Goal: Transaction & Acquisition: Purchase product/service

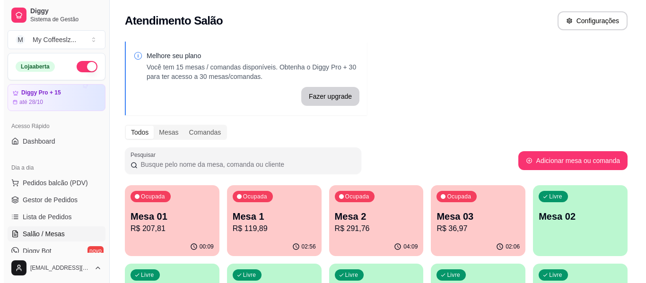
scroll to position [95, 0]
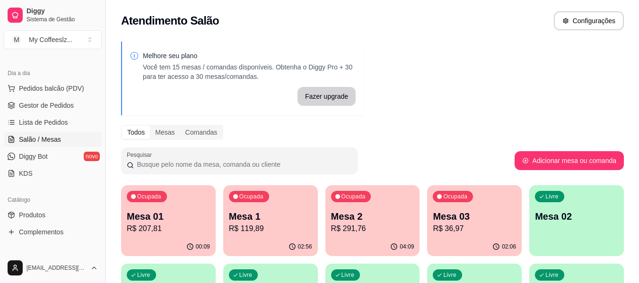
click at [563, 225] on div "Livre Mesa 02" at bounding box center [576, 215] width 95 height 60
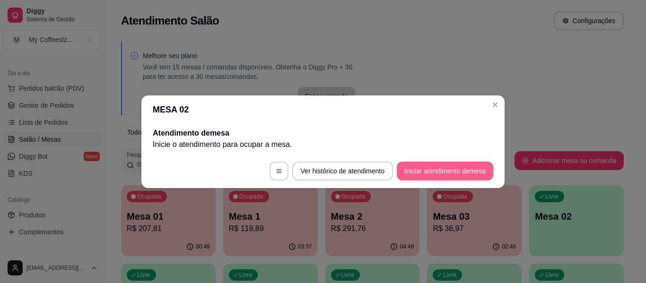
click at [440, 172] on button "Iniciar atendimento de mesa" at bounding box center [445, 171] width 96 height 19
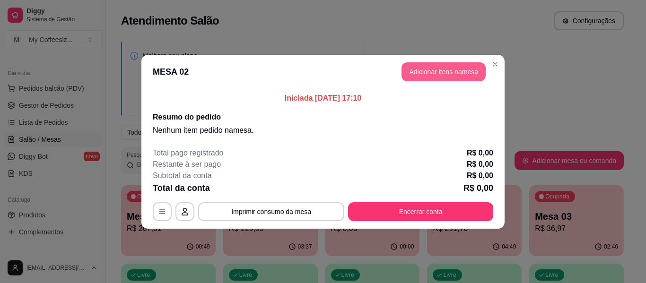
click at [426, 74] on button "Adicionar itens na mesa" at bounding box center [444, 71] width 84 height 19
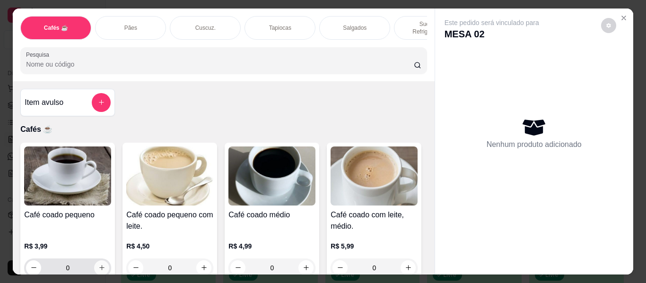
click at [98, 264] on icon "increase-product-quantity" at bounding box center [101, 267] width 7 height 7
type input "1"
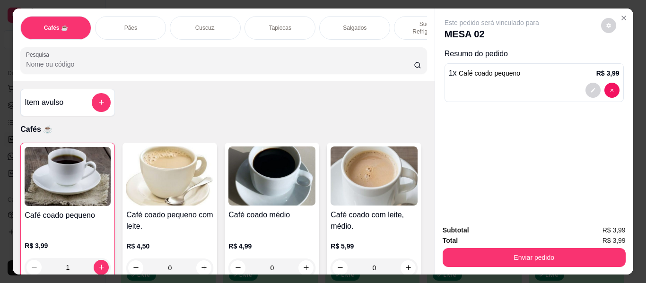
click at [402, 20] on p "Sucos e Refrigerantes" at bounding box center [429, 27] width 55 height 15
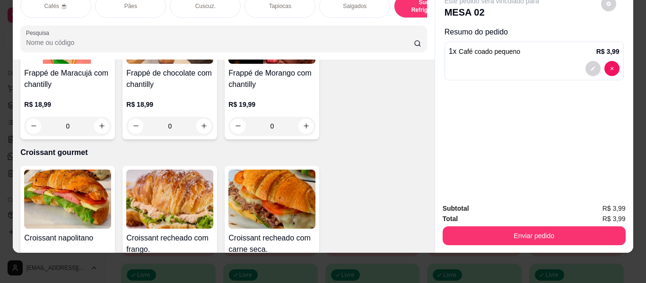
scroll to position [4927, 0]
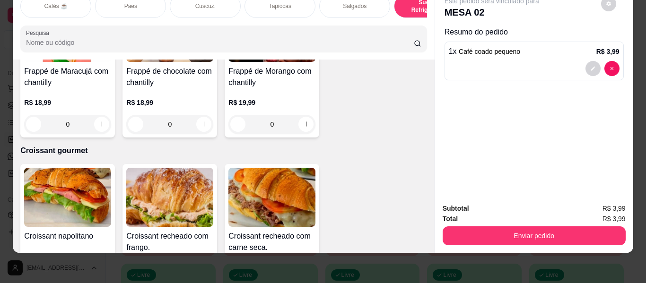
type input "1"
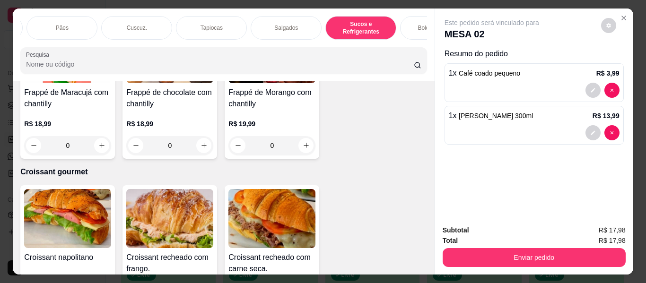
scroll to position [0, 76]
click at [412, 24] on p "Bolos e Tortas" at bounding box center [429, 28] width 36 height 8
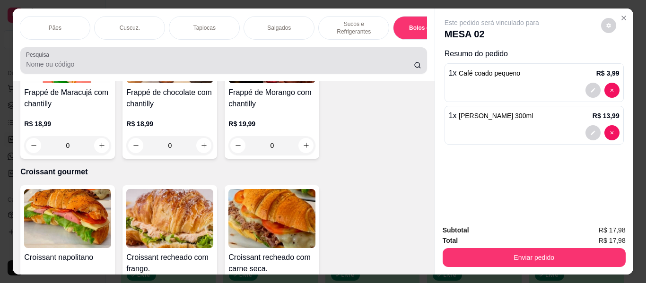
scroll to position [26, 0]
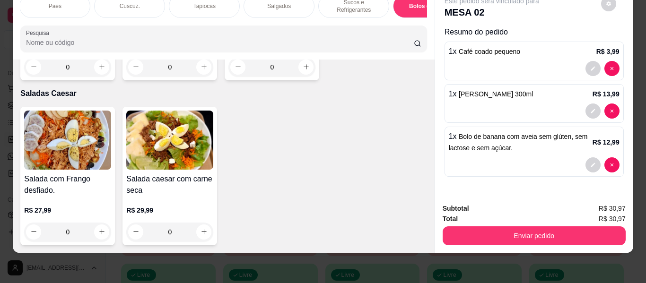
type input "2"
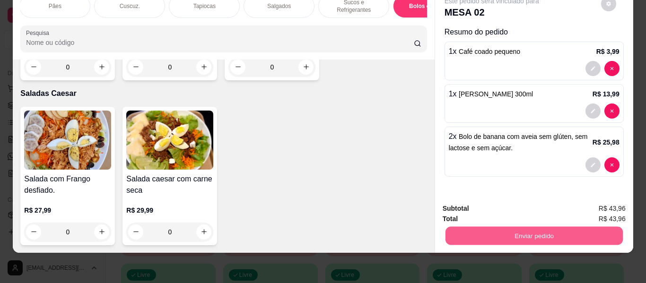
click at [542, 227] on button "Enviar pedido" at bounding box center [533, 236] width 177 height 18
click at [601, 196] on button "Enviar pedido" at bounding box center [601, 204] width 52 height 17
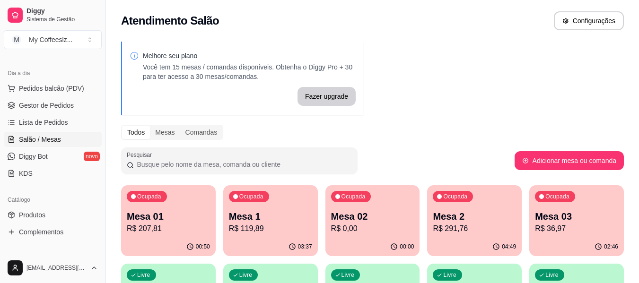
click at [387, 230] on p "R$ 0,00" at bounding box center [372, 228] width 83 height 11
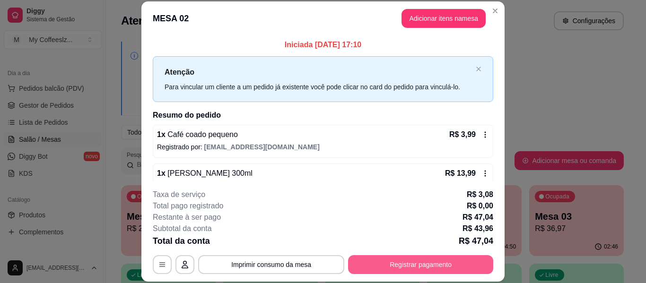
click at [426, 264] on button "Registrar pagamento" at bounding box center [420, 264] width 145 height 19
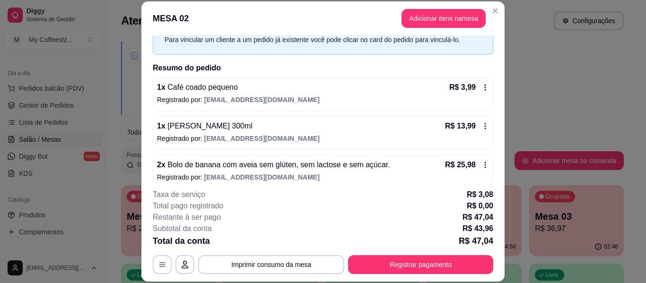
scroll to position [58, 0]
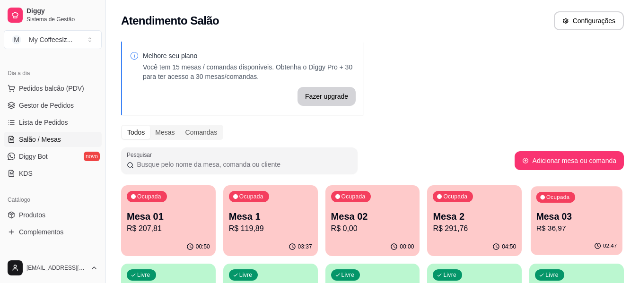
click at [562, 215] on p "Mesa 03" at bounding box center [576, 216] width 81 height 13
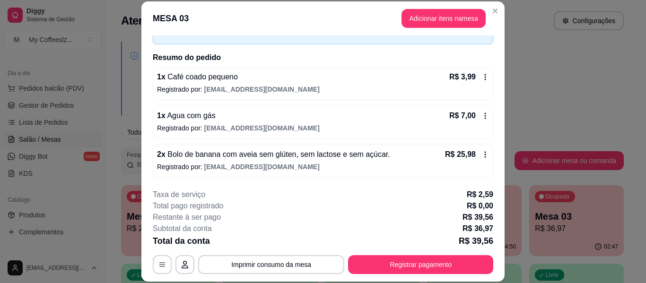
click at [481, 76] on icon at bounding box center [485, 77] width 8 height 8
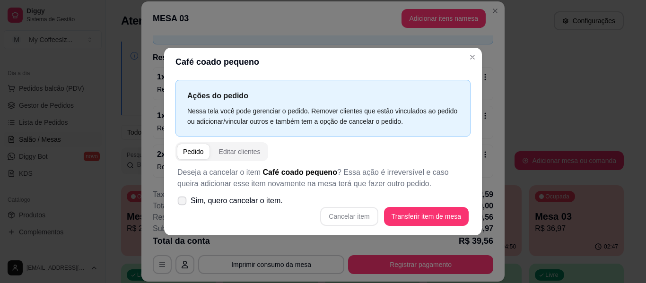
click at [184, 201] on icon at bounding box center [181, 200] width 7 height 5
click at [183, 202] on input "Sim, quero cancelar o item." at bounding box center [180, 205] width 6 height 6
checkbox input "true"
click at [370, 212] on button "Cancelar item" at bounding box center [349, 216] width 56 height 18
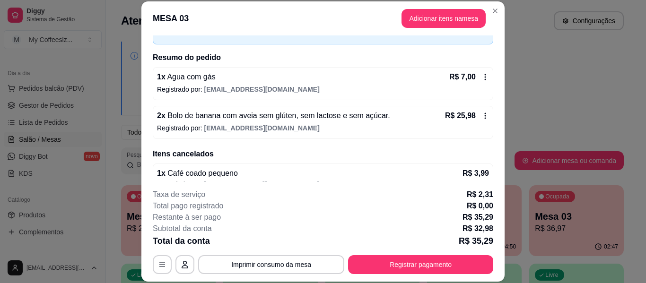
click at [481, 115] on icon at bounding box center [485, 116] width 8 height 8
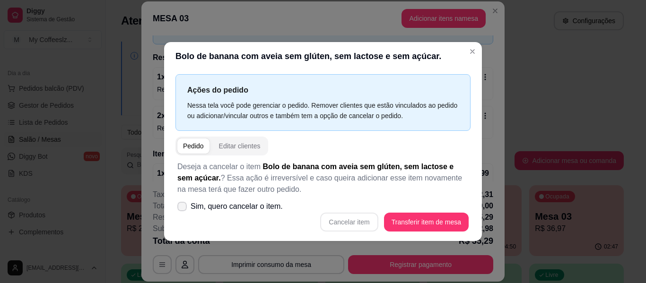
click at [188, 203] on label "Sim, quero cancelar o item." at bounding box center [230, 206] width 113 height 19
click at [183, 208] on input "Sim, quero cancelar o item." at bounding box center [180, 211] width 6 height 6
checkbox input "true"
click at [362, 228] on button "Cancelar item" at bounding box center [349, 222] width 58 height 19
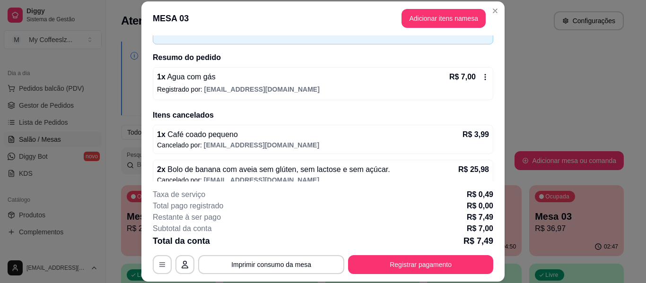
click at [485, 77] on icon at bounding box center [485, 77] width 1 height 6
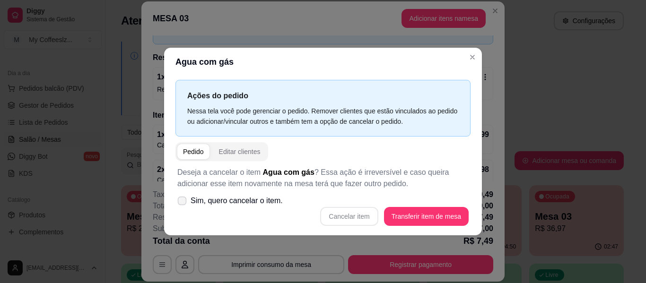
click at [188, 199] on label "Sim, quero cancelar o item." at bounding box center [230, 201] width 113 height 19
click at [183, 202] on input "Sim, quero cancelar o item." at bounding box center [180, 205] width 6 height 6
click at [188, 199] on label "Sim, quero cancelar o item." at bounding box center [230, 201] width 113 height 19
click at [183, 202] on input "Sim, quero cancelar o item." at bounding box center [180, 205] width 6 height 6
click at [179, 199] on icon at bounding box center [182, 201] width 8 height 6
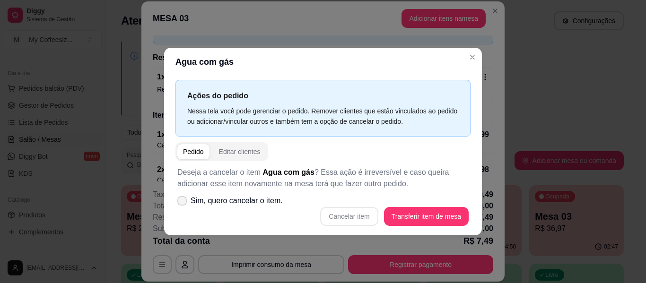
click at [179, 202] on input "Sim, quero cancelar o item." at bounding box center [180, 205] width 6 height 6
checkbox input "true"
click at [347, 219] on button "Cancelar item" at bounding box center [349, 216] width 58 height 19
click at [347, 219] on div "Cancelar item Transferir item de mesa" at bounding box center [322, 216] width 291 height 19
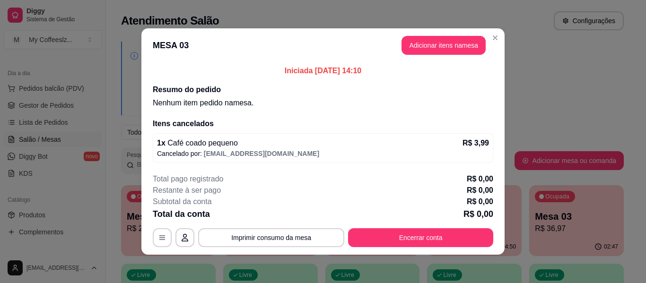
scroll to position [0, 0]
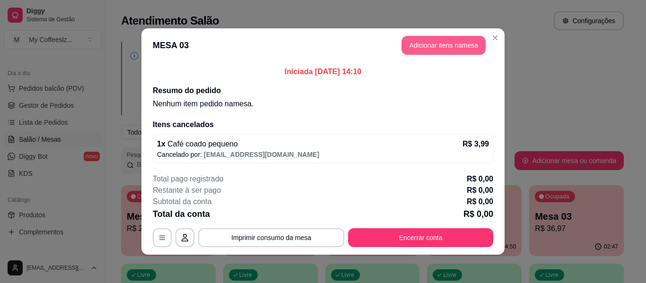
click at [411, 42] on button "Adicionar itens na mesa" at bounding box center [444, 45] width 84 height 19
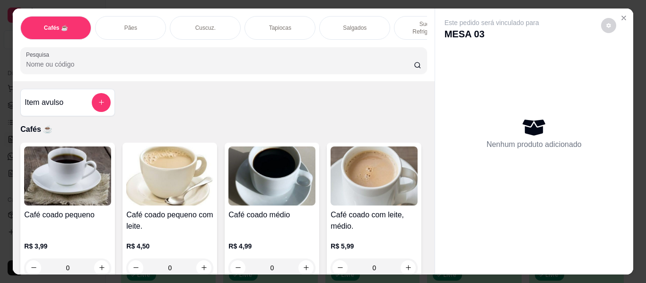
click at [129, 24] on p "Pães" at bounding box center [130, 28] width 13 height 8
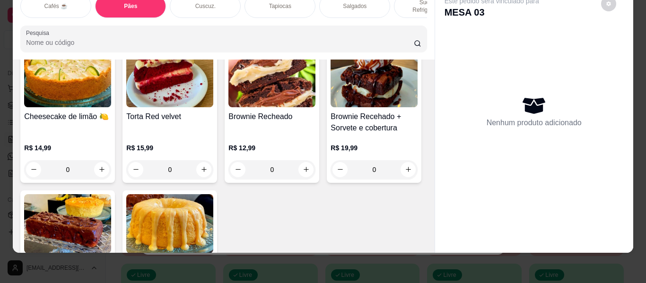
scroll to position [4500, 0]
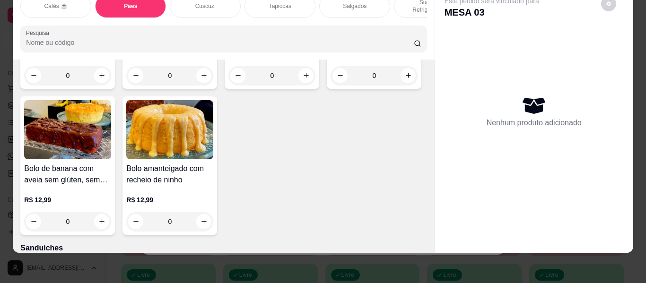
type input "1"
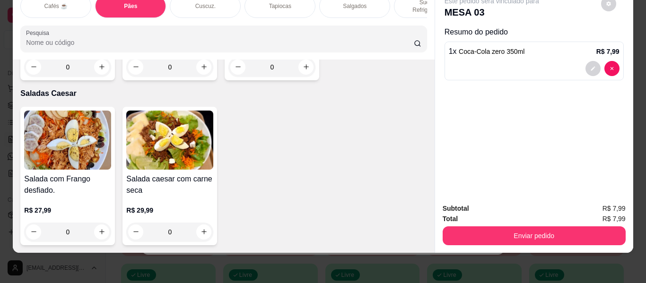
scroll to position [6060, 0]
type input "1"
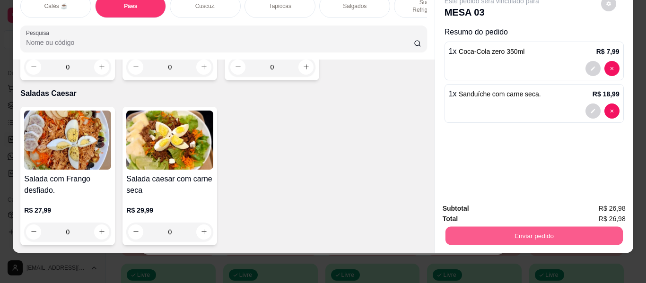
click at [462, 227] on button "Enviar pedido" at bounding box center [533, 236] width 177 height 18
click at [605, 203] on button "Enviar pedido" at bounding box center [600, 205] width 53 height 18
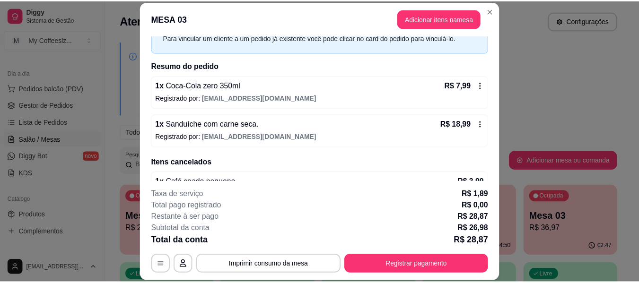
scroll to position [48, 0]
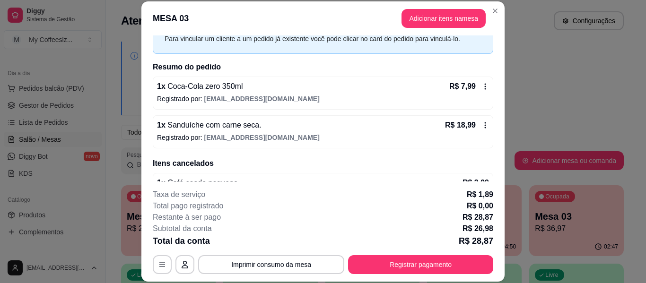
click at [604, 105] on div "Melhore seu plano Você tem 15 mesas / comandas disponíveis. Obtenha o Diggy Pro…" at bounding box center [372, 269] width 533 height 467
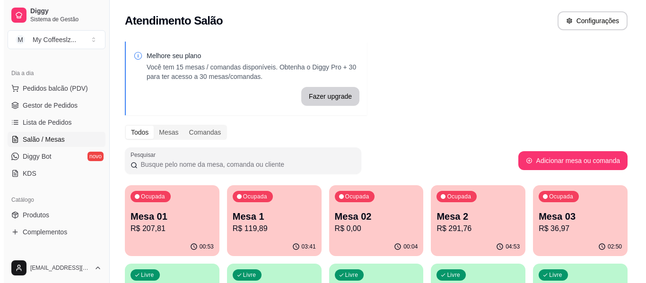
scroll to position [47, 0]
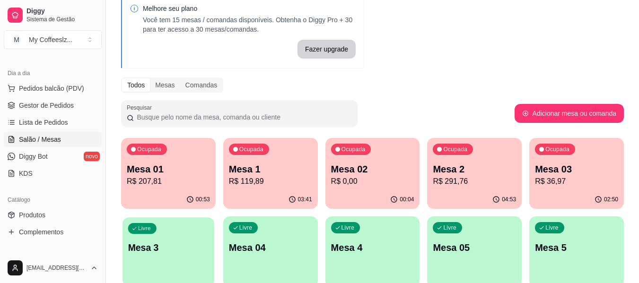
click at [173, 242] on p "Mesa 3" at bounding box center [168, 248] width 81 height 13
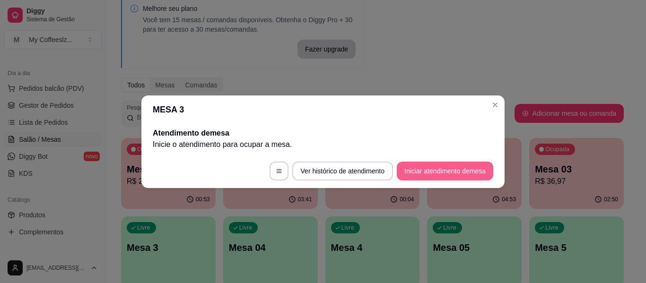
click at [435, 169] on button "Iniciar atendimento de mesa" at bounding box center [445, 171] width 96 height 19
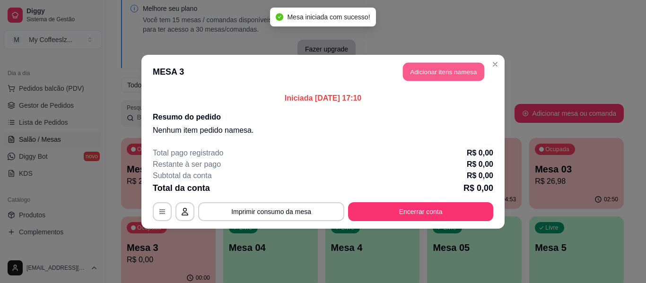
click at [458, 69] on button "Adicionar itens na mesa" at bounding box center [443, 71] width 81 height 18
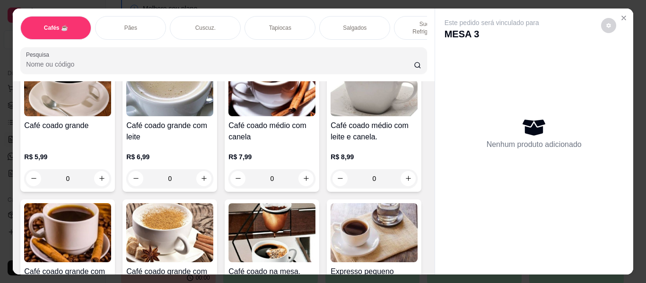
scroll to position [236, 0]
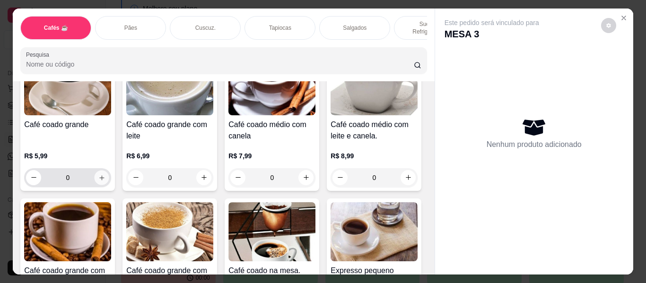
click at [105, 175] on icon "increase-product-quantity" at bounding box center [101, 178] width 7 height 7
click at [104, 175] on icon "increase-product-quantity" at bounding box center [101, 177] width 5 height 5
type input "2"
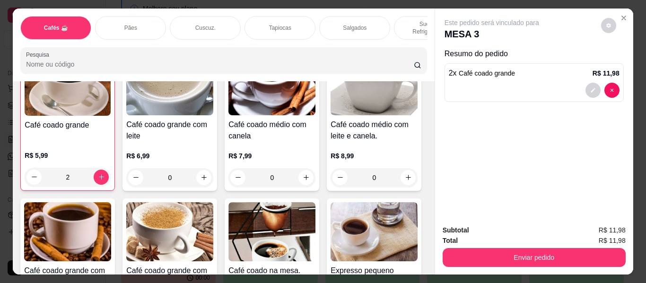
click at [356, 24] on p "Salgados" at bounding box center [355, 28] width 24 height 8
click at [356, 47] on div "Pesquisa" at bounding box center [223, 60] width 406 height 26
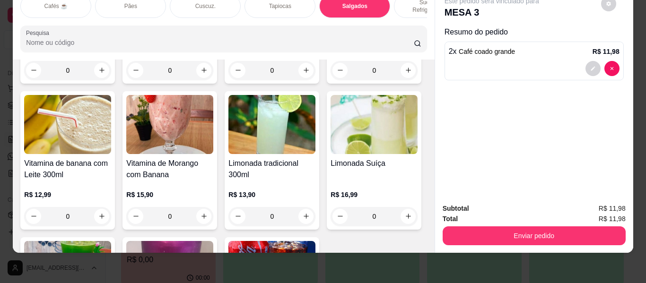
scroll to position [3902, 0]
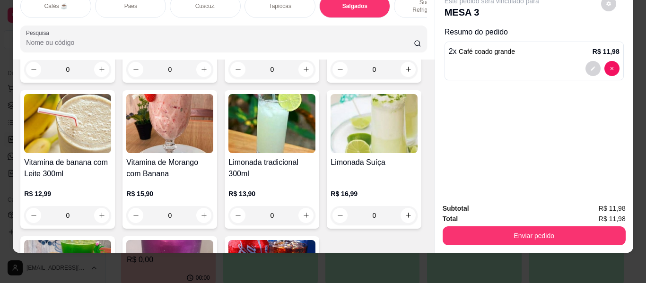
type input "1"
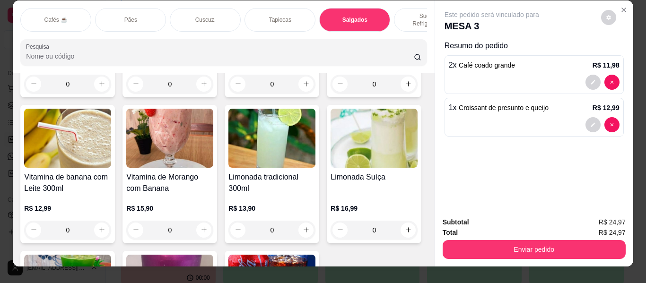
scroll to position [0, 0]
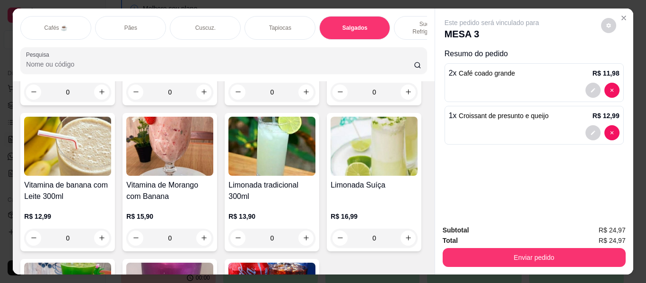
click at [402, 16] on div "Sucos e Refrigerantes" at bounding box center [429, 28] width 71 height 24
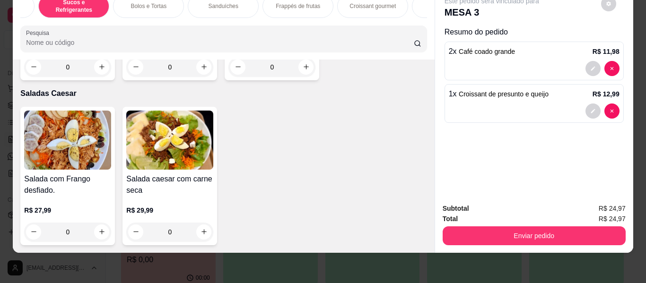
scroll to position [5401, 0]
type input "2"
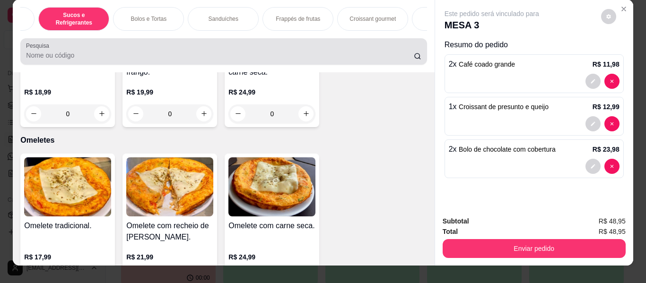
scroll to position [0, 0]
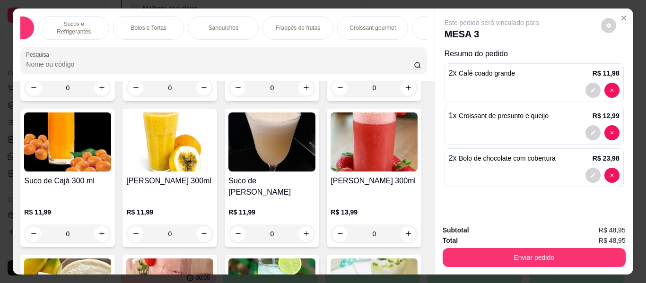
click at [20, 47] on div "Pesquisa" at bounding box center [223, 60] width 406 height 26
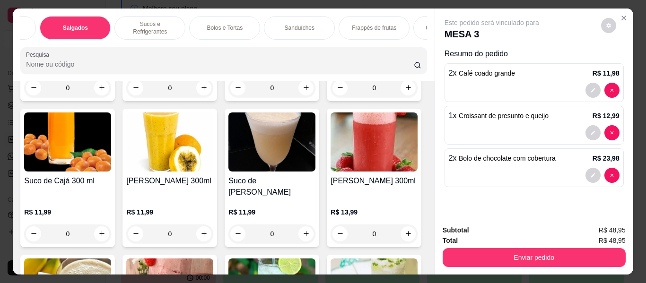
click at [23, 36] on div "Cafés ☕ Pães Cuscuz. Tapiocas Salgados Sucos e Refrigerantes Bolos e Tortas San…" at bounding box center [223, 45] width 421 height 73
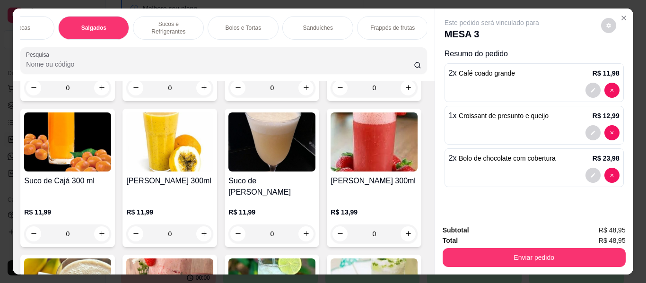
click at [24, 37] on div "Cafés ☕ Pães Cuscuz. Tapiocas Salgados Sucos e Refrigerantes Bolos e Tortas San…" at bounding box center [223, 45] width 421 height 73
type input "0"
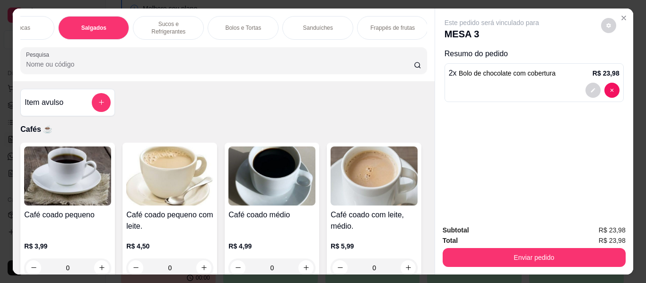
scroll to position [142, 0]
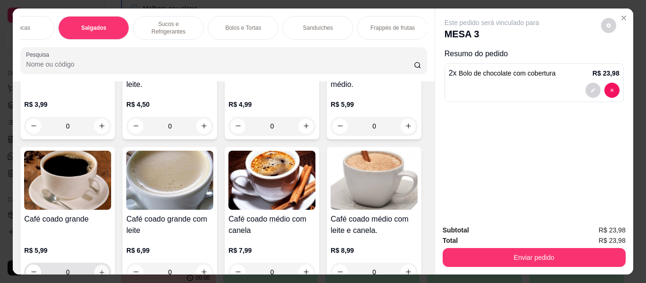
click at [105, 269] on icon "increase-product-quantity" at bounding box center [101, 272] width 7 height 7
type input "1"
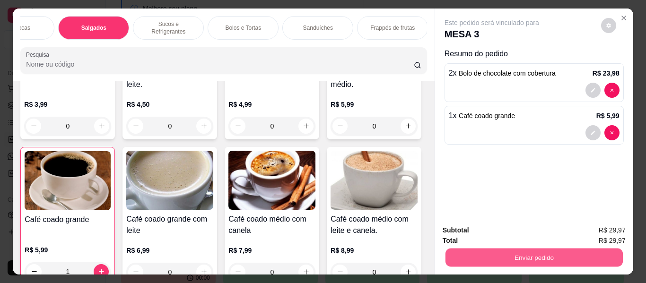
click at [544, 249] on button "Enviar pedido" at bounding box center [533, 258] width 177 height 18
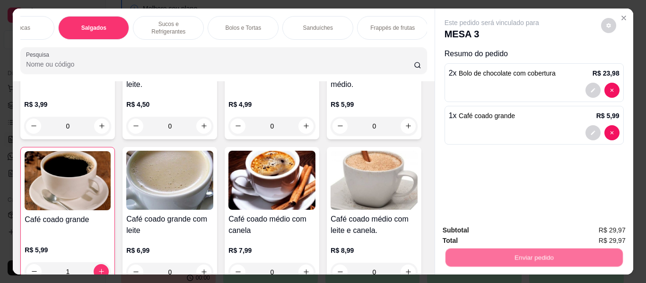
click at [593, 223] on button "Enviar pedido" at bounding box center [600, 231] width 53 height 18
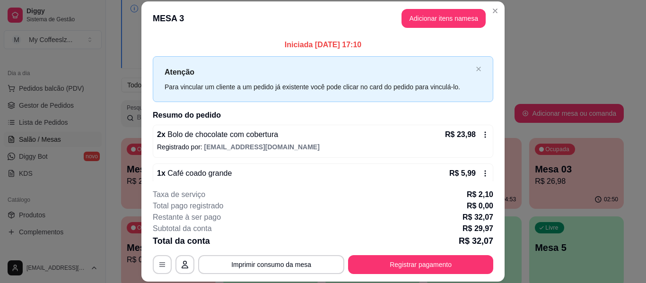
click at [433, 253] on div "**********" at bounding box center [323, 231] width 341 height 85
click at [158, 262] on icon "button" at bounding box center [162, 265] width 8 height 8
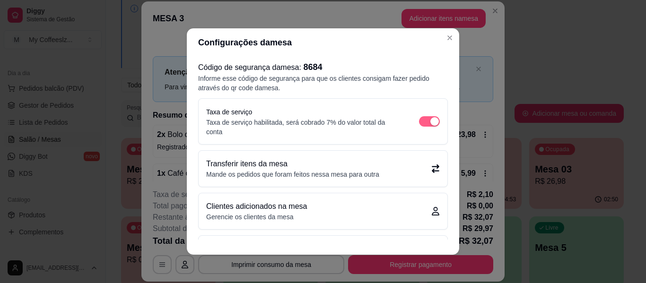
click at [420, 117] on span "button" at bounding box center [429, 121] width 21 height 10
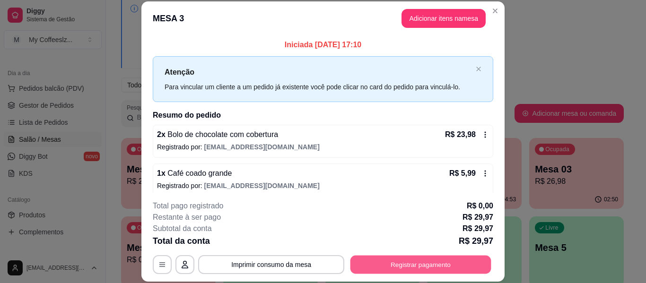
click at [431, 264] on button "Registrar pagamento" at bounding box center [420, 265] width 141 height 18
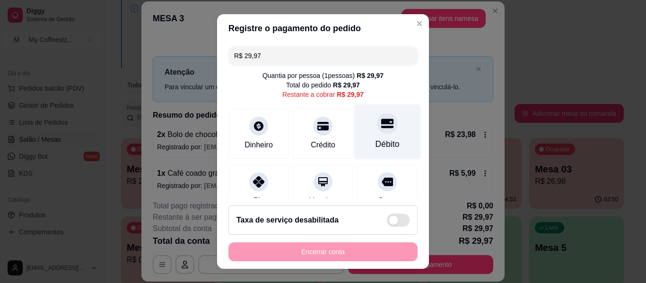
click at [392, 131] on div "Débito" at bounding box center [387, 132] width 67 height 55
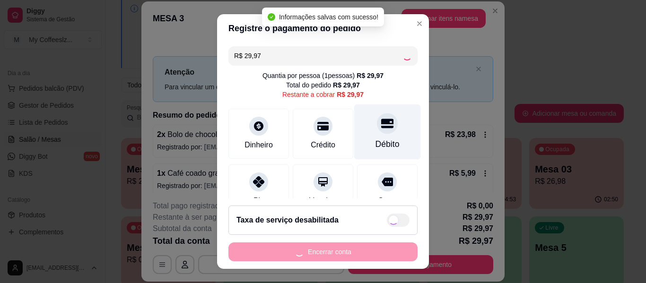
type input "R$ 0,00"
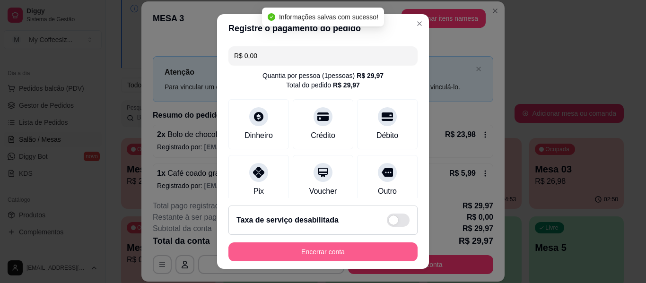
click at [366, 253] on button "Encerrar conta" at bounding box center [322, 252] width 189 height 19
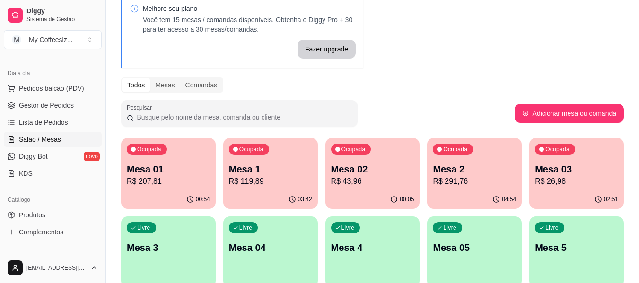
click at [175, 233] on div "Livre Mesa 3" at bounding box center [168, 247] width 95 height 60
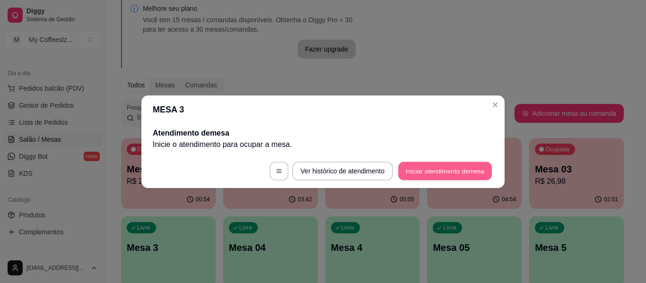
click at [429, 171] on button "Iniciar atendimento de mesa" at bounding box center [445, 171] width 94 height 18
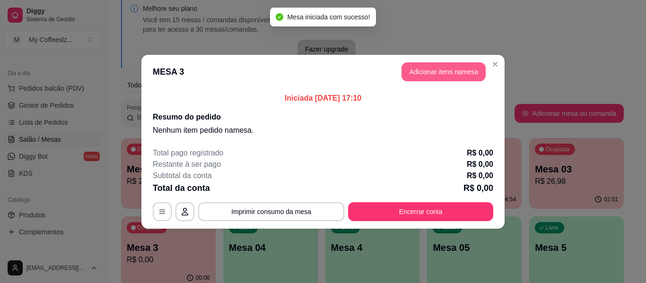
click at [421, 70] on button "Adicionar itens na mesa" at bounding box center [444, 71] width 84 height 19
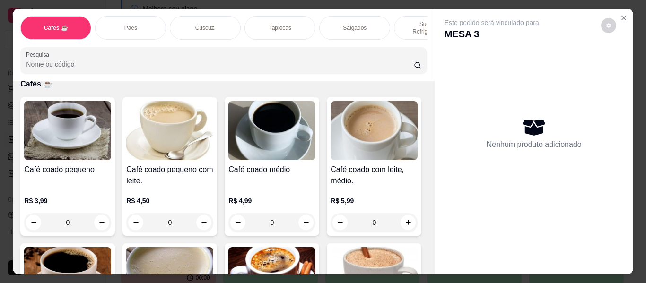
scroll to position [0, 0]
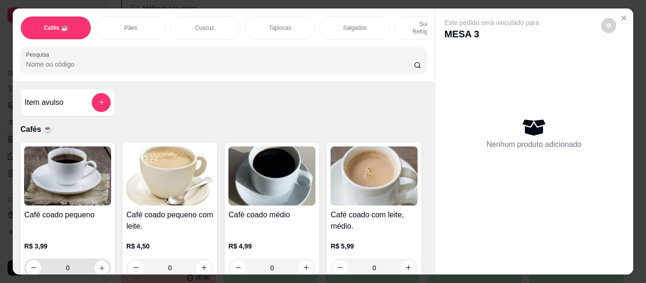
click at [98, 261] on button "increase-product-quantity" at bounding box center [102, 268] width 15 height 15
type input "1"
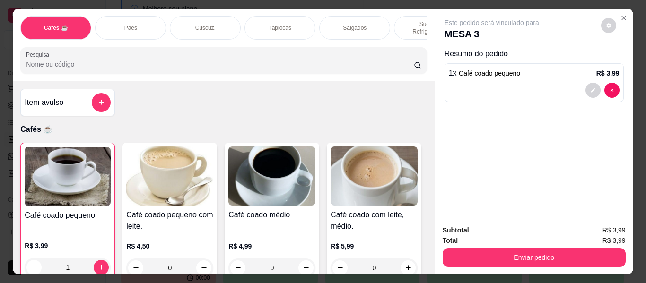
click at [410, 20] on p "Sucos e Refrigerantes" at bounding box center [429, 27] width 55 height 15
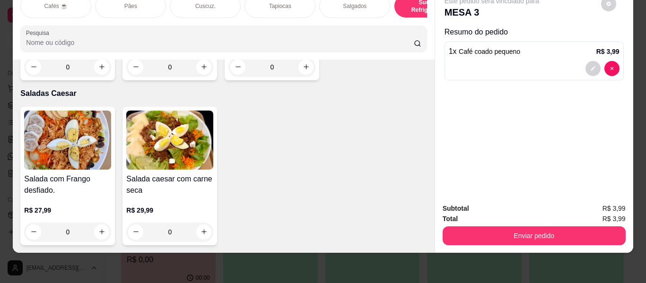
scroll to position [5684, 0]
type input "1"
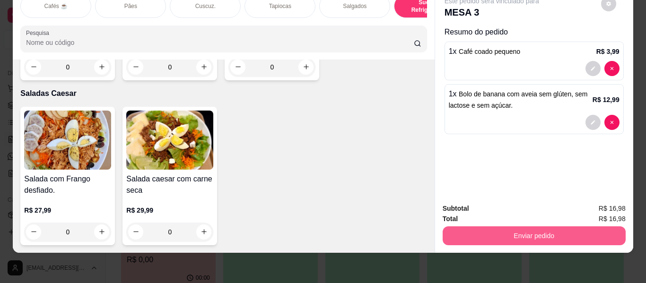
click at [476, 233] on button "Enviar pedido" at bounding box center [534, 236] width 183 height 19
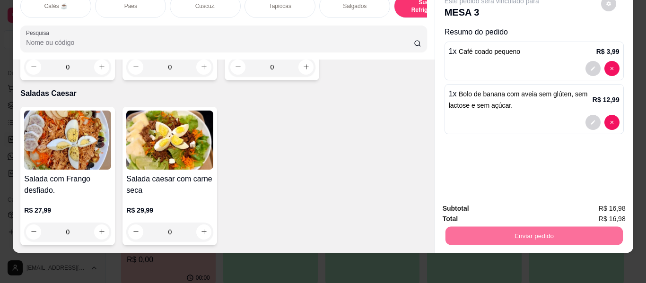
click at [611, 204] on button "Enviar pedido" at bounding box center [600, 205] width 53 height 18
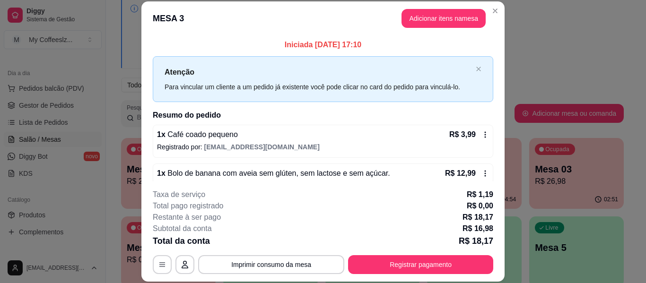
click at [518, 71] on div "Melhore seu plano Você tem 15 mesas / comandas disponíveis. Obtenha o Diggy Pro…" at bounding box center [372, 222] width 533 height 467
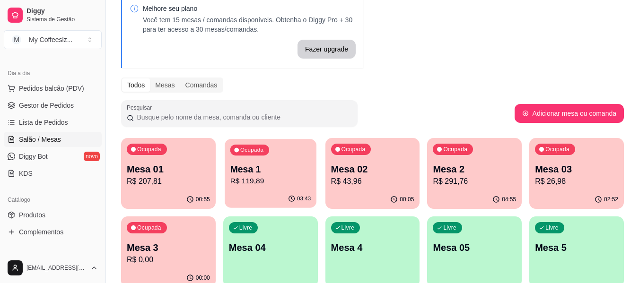
click at [245, 177] on p "R$ 119,89" at bounding box center [270, 181] width 81 height 11
click at [150, 266] on div "Ocupada Mesa 3 R$ 0,00" at bounding box center [168, 243] width 92 height 51
click at [568, 189] on div "Ocupada Mesa 03 R$ 26,98" at bounding box center [576, 164] width 95 height 52
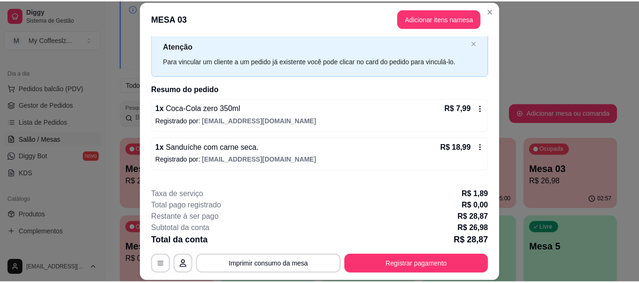
scroll to position [0, 0]
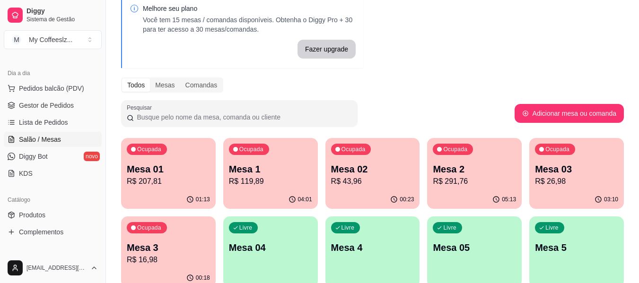
click at [553, 180] on p "R$ 26,98" at bounding box center [576, 181] width 83 height 11
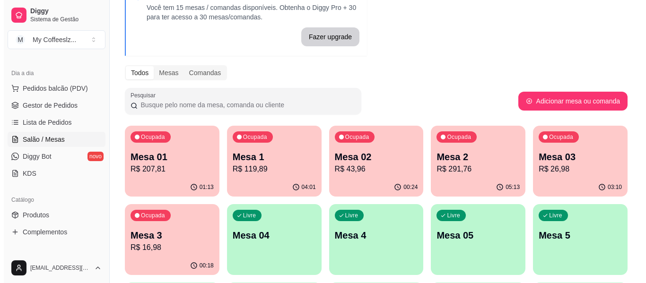
scroll to position [189, 0]
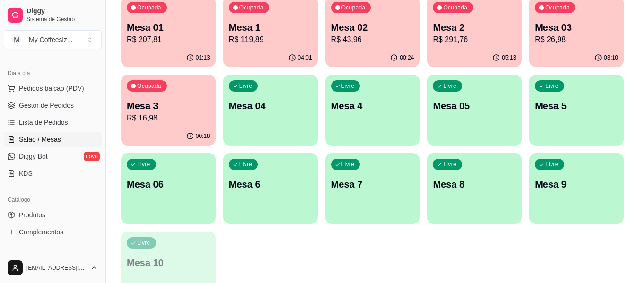
click at [167, 120] on p "R$ 16,98" at bounding box center [168, 118] width 83 height 11
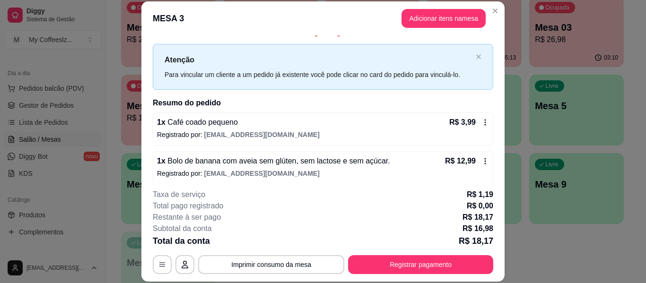
scroll to position [19, 0]
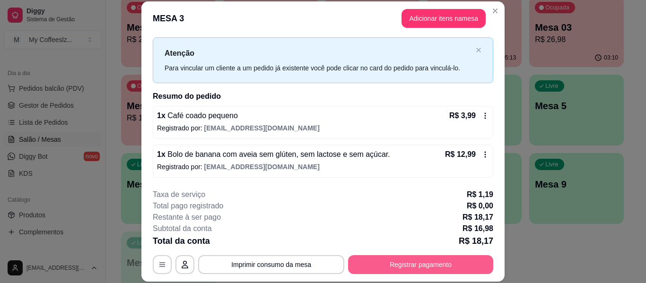
click at [447, 263] on button "Registrar pagamento" at bounding box center [420, 264] width 145 height 19
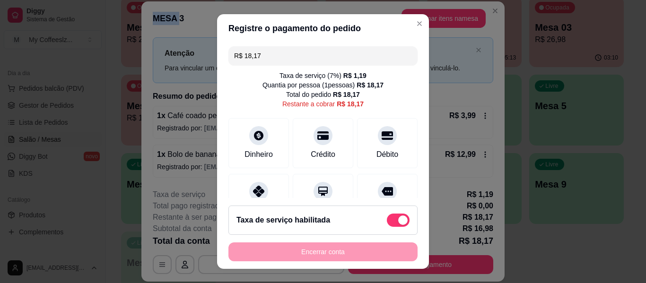
click at [387, 219] on span at bounding box center [398, 220] width 23 height 13
click at [387, 222] on span at bounding box center [398, 220] width 23 height 13
click at [341, 218] on div "Taxa de serviço habilitada" at bounding box center [322, 220] width 173 height 13
type input "R$ 16,98"
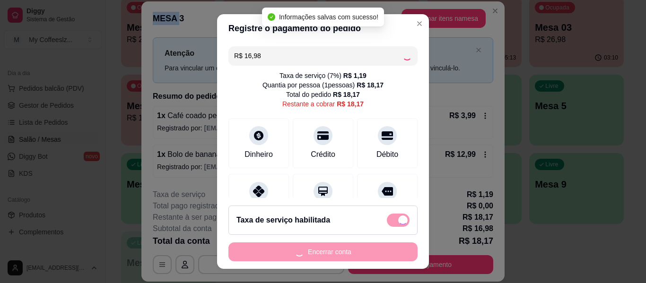
checkbox input "false"
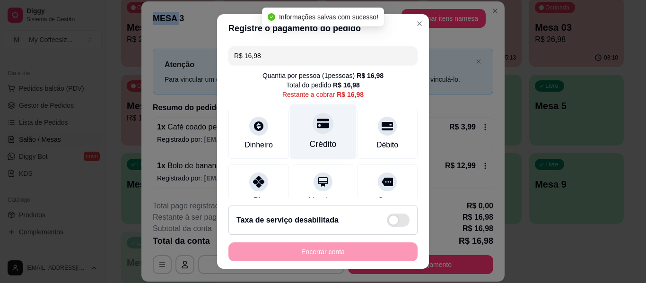
scroll to position [47, 0]
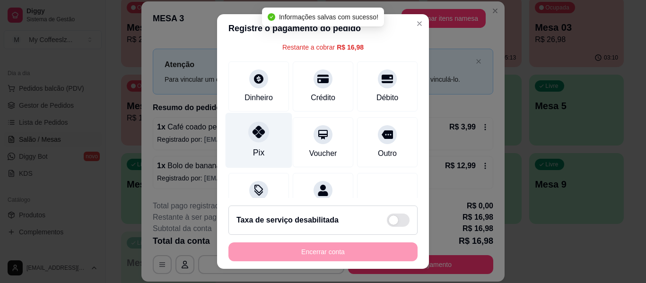
click at [262, 149] on div "Pix" at bounding box center [259, 140] width 67 height 55
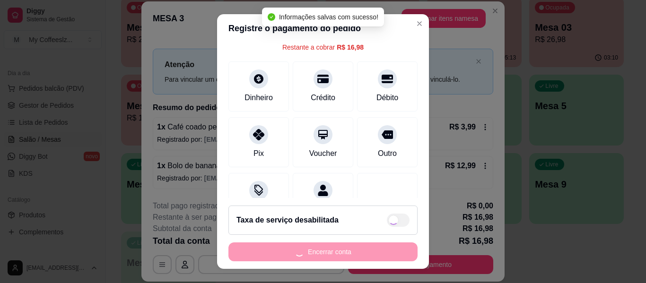
type input "R$ 0,00"
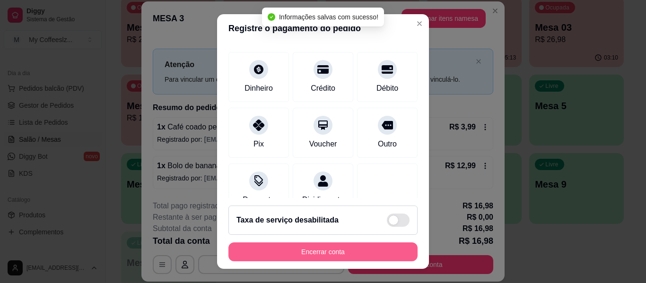
click at [342, 257] on button "Encerrar conta" at bounding box center [322, 252] width 189 height 19
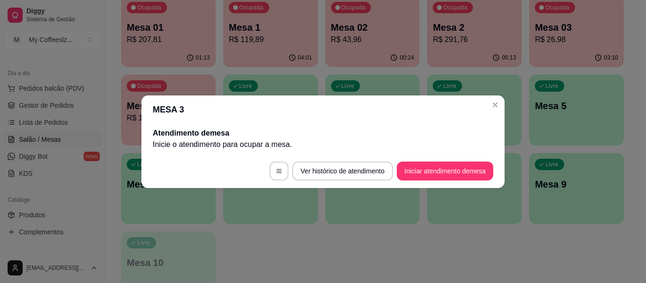
scroll to position [0, 0]
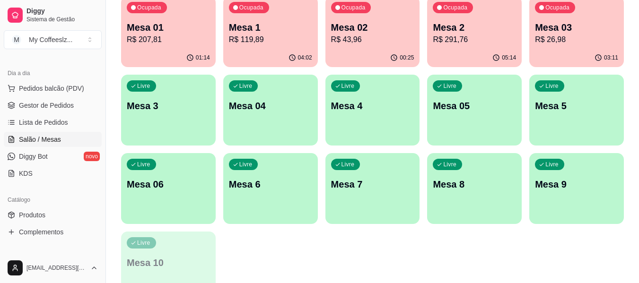
click at [178, 109] on p "Mesa 3" at bounding box center [168, 105] width 83 height 13
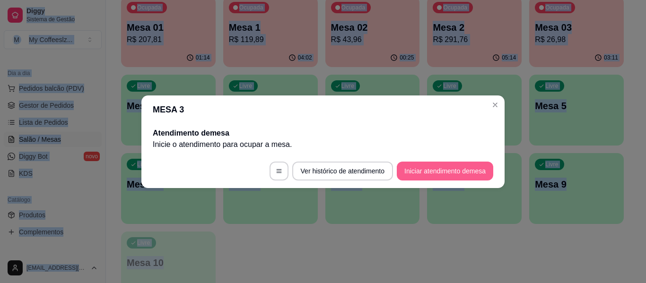
click at [444, 168] on button "Iniciar atendimento de mesa" at bounding box center [445, 171] width 96 height 19
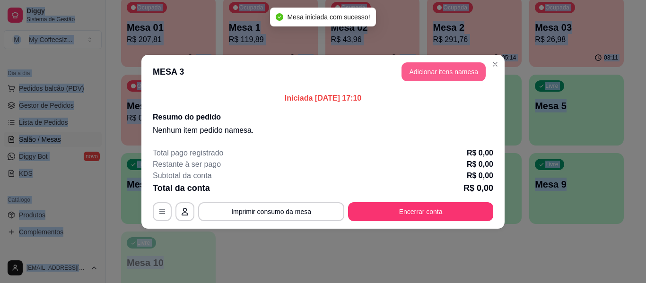
click at [423, 69] on button "Adicionar itens na mesa" at bounding box center [444, 71] width 84 height 19
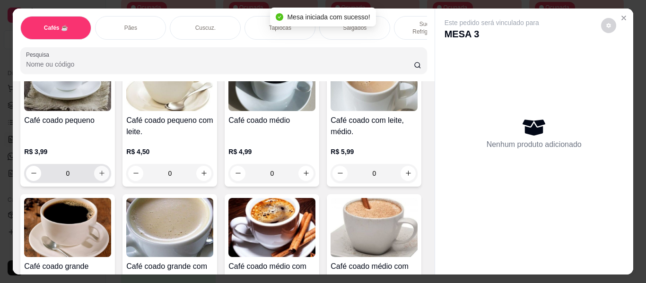
click at [99, 170] on icon "increase-product-quantity" at bounding box center [101, 173] width 7 height 7
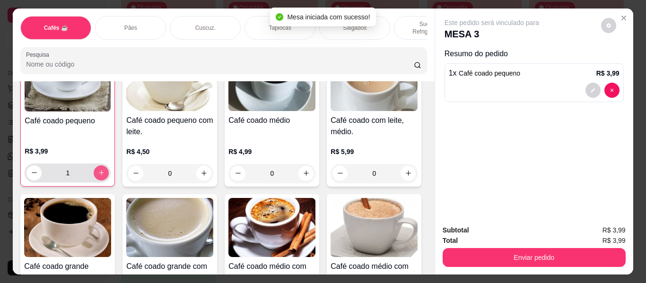
scroll to position [95, 0]
click at [99, 170] on icon "increase-product-quantity" at bounding box center [101, 172] width 7 height 7
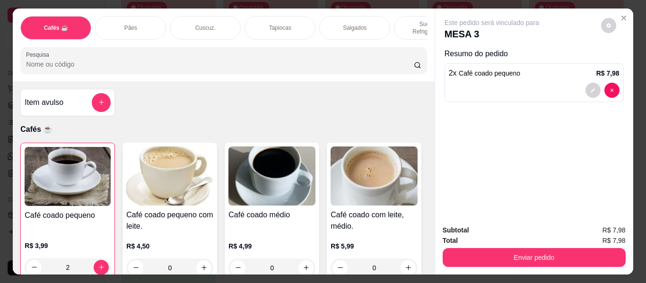
scroll to position [47, 0]
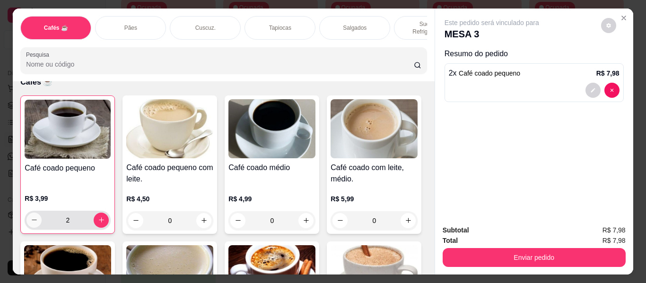
click at [32, 217] on icon "decrease-product-quantity" at bounding box center [34, 220] width 7 height 7
click at [31, 217] on icon "decrease-product-quantity" at bounding box center [34, 220] width 7 height 7
type input "0"
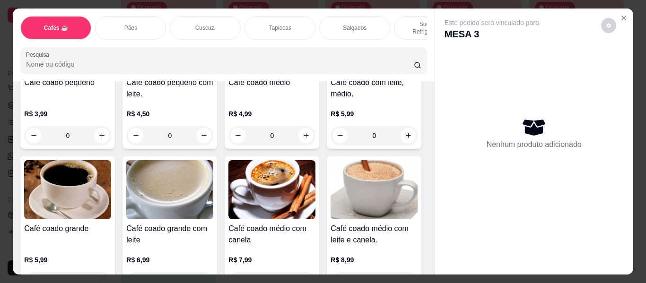
scroll to position [142, 0]
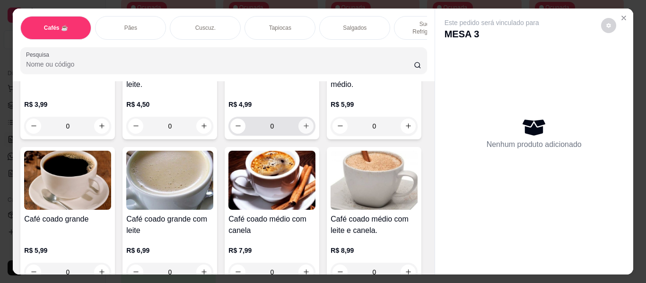
click at [303, 122] on icon "increase-product-quantity" at bounding box center [306, 125] width 7 height 7
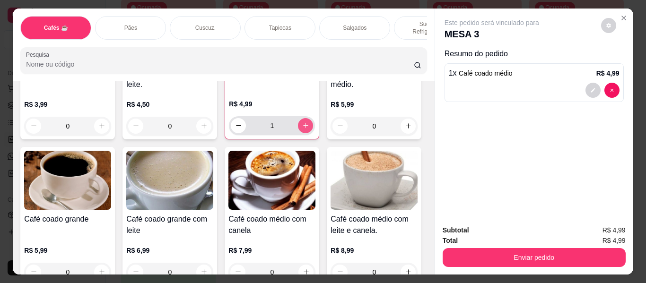
click at [303, 123] on icon "increase-product-quantity" at bounding box center [305, 125] width 5 height 5
type input "2"
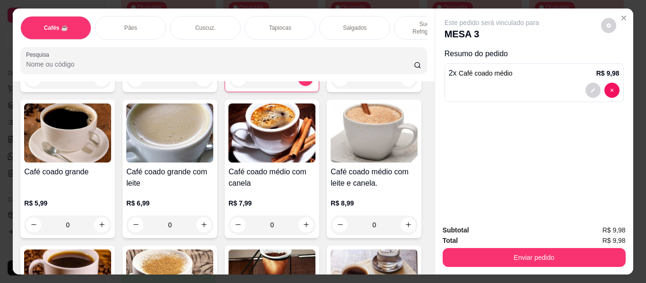
scroll to position [0, 0]
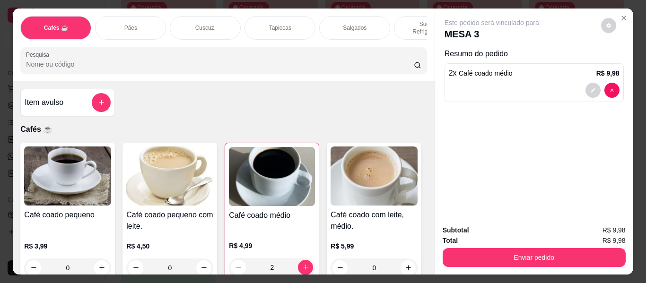
click at [289, 24] on div "Tapiocas" at bounding box center [280, 28] width 71 height 24
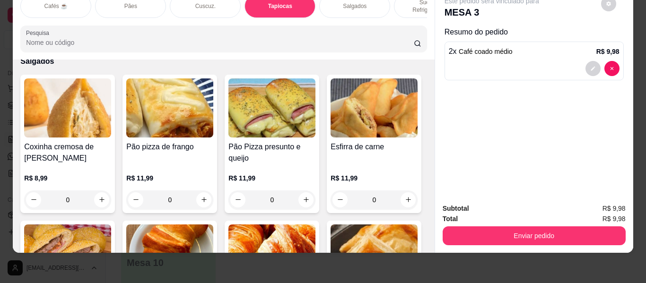
scroll to position [2912, 0]
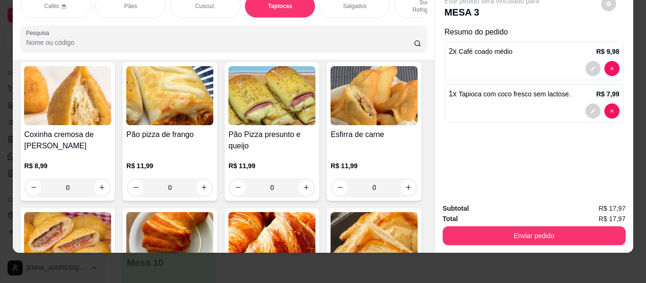
scroll to position [2912, 0]
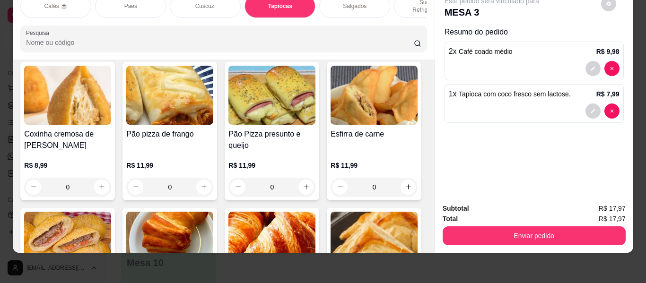
type input "2"
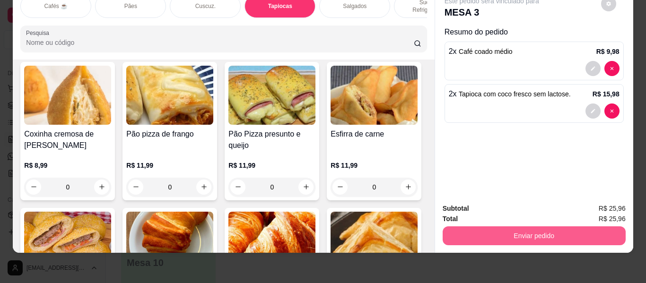
click at [510, 233] on button "Enviar pedido" at bounding box center [534, 236] width 183 height 19
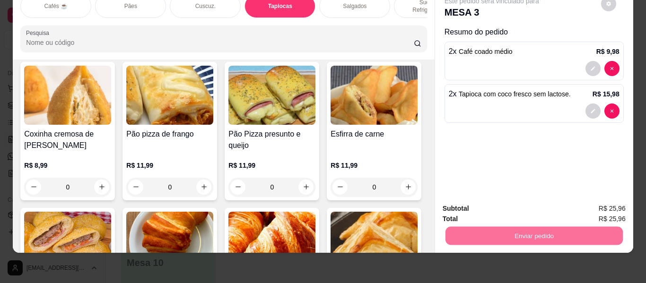
click at [597, 207] on button "Enviar pedido" at bounding box center [600, 206] width 53 height 18
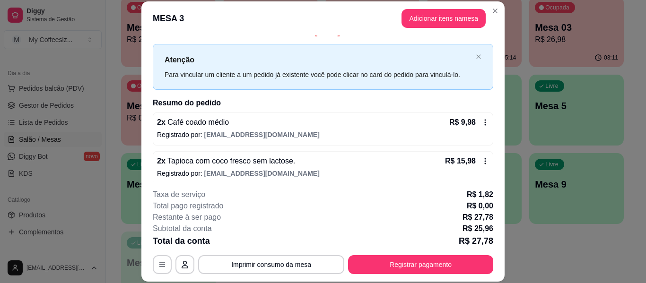
scroll to position [19, 0]
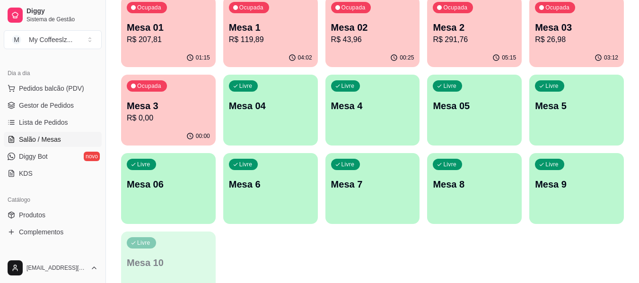
click at [260, 99] on div "Livre Mesa 04" at bounding box center [270, 105] width 95 height 60
click at [266, 99] on p "Mesa 04" at bounding box center [270, 105] width 83 height 13
click at [354, 45] on div "Ocupada Mesa 02 R$ 43,96" at bounding box center [372, 22] width 95 height 52
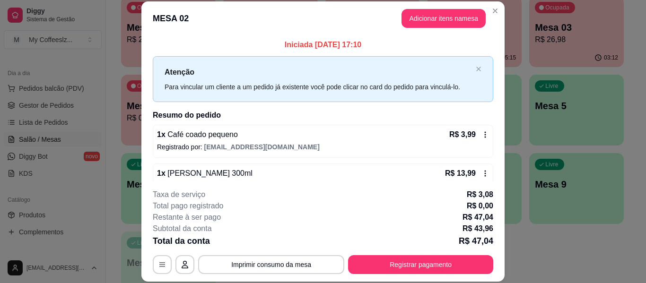
scroll to position [58, 0]
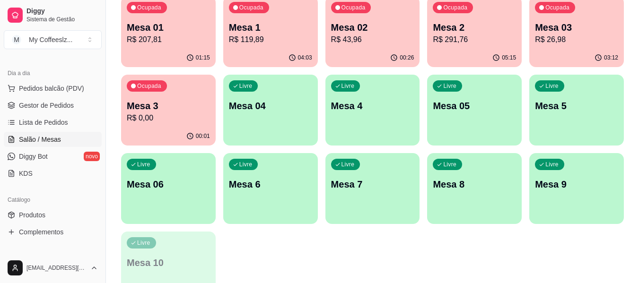
click at [612, 44] on p "R$ 26,98" at bounding box center [576, 39] width 83 height 11
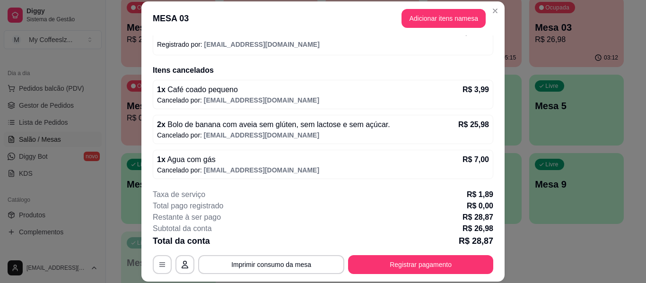
scroll to position [142, 0]
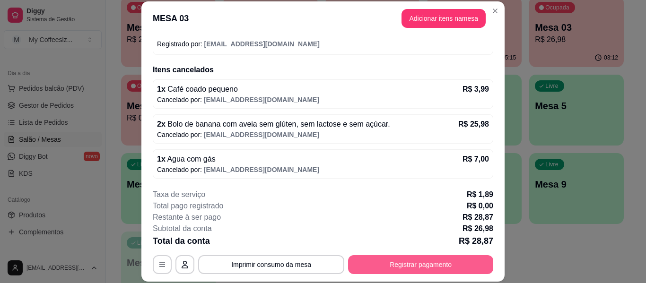
click at [357, 265] on button "Registrar pagamento" at bounding box center [420, 264] width 145 height 19
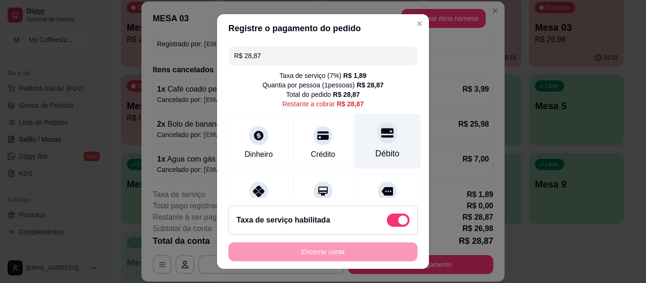
click at [392, 138] on div "Débito" at bounding box center [387, 141] width 67 height 55
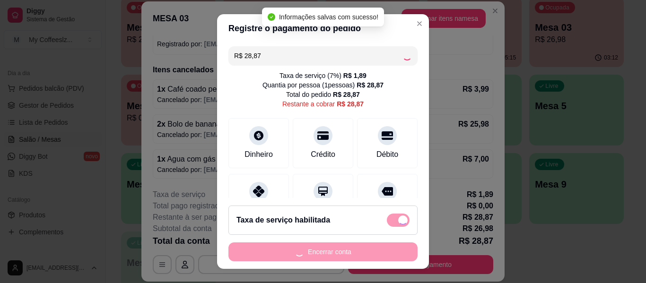
type input "R$ 0,00"
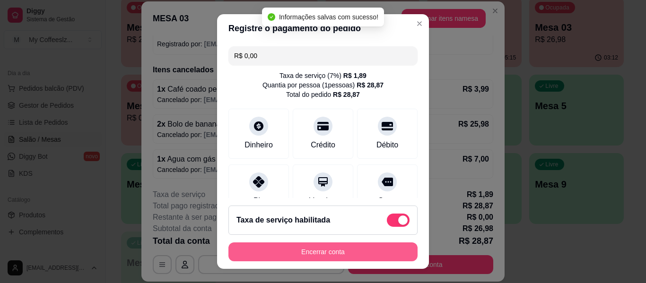
click at [325, 254] on button "Encerrar conta" at bounding box center [322, 252] width 189 height 19
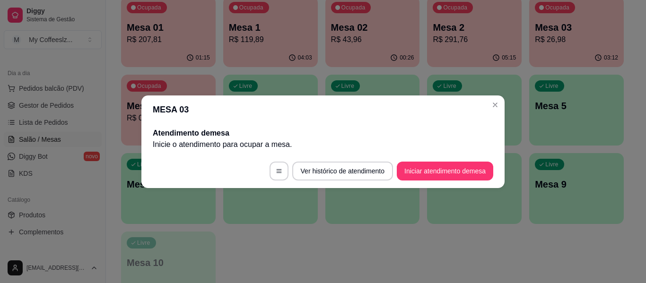
scroll to position [0, 0]
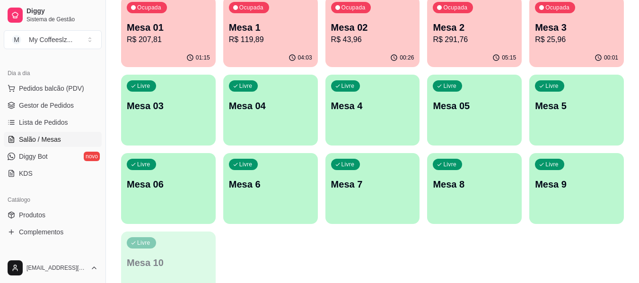
click at [577, 46] on div "Ocupada Mesa 3 R$ 25,96" at bounding box center [576, 22] width 95 height 52
click at [165, 122] on div "Livre Mesa 03" at bounding box center [168, 105] width 95 height 60
click at [553, 55] on div "00:01" at bounding box center [576, 58] width 95 height 18
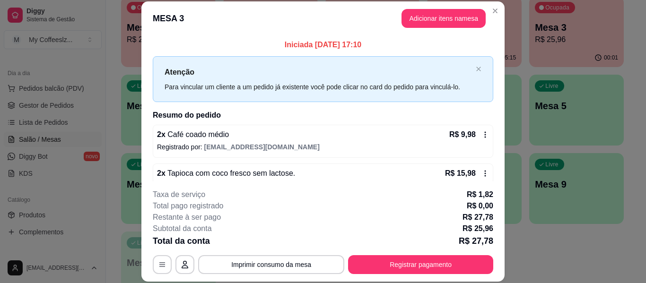
scroll to position [19, 0]
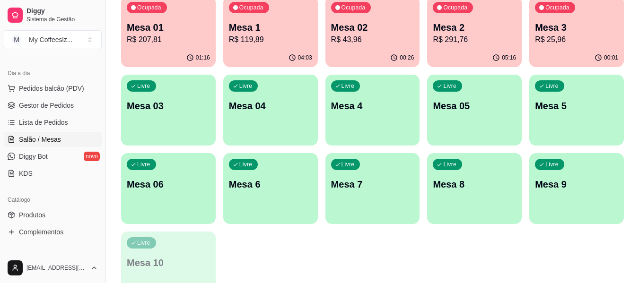
click at [170, 108] on p "Mesa 03" at bounding box center [168, 105] width 83 height 13
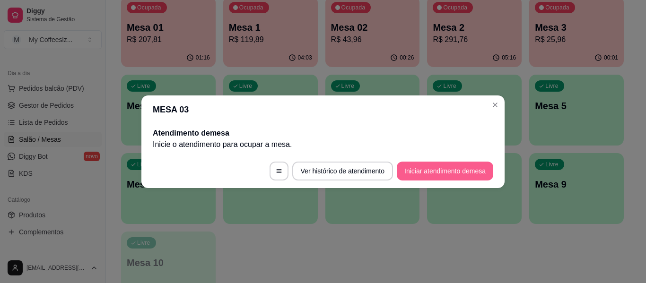
click at [420, 172] on button "Iniciar atendimento de mesa" at bounding box center [445, 171] width 96 height 19
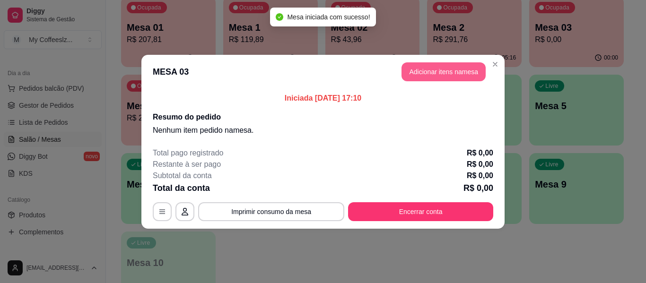
click at [439, 74] on button "Adicionar itens na mesa" at bounding box center [444, 71] width 84 height 19
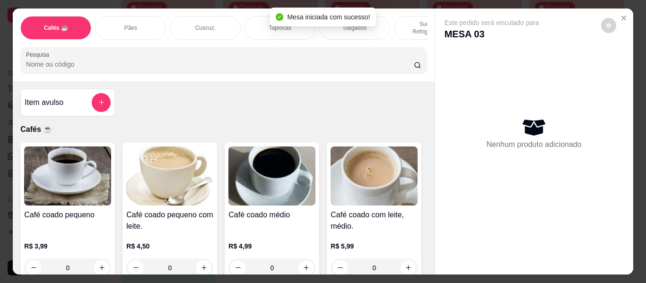
scroll to position [95, 0]
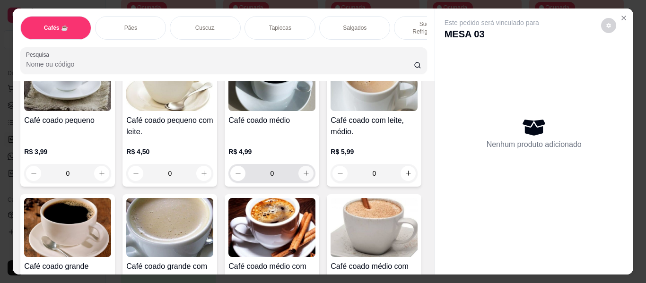
click at [302, 166] on button "increase-product-quantity" at bounding box center [305, 173] width 15 height 15
type input "1"
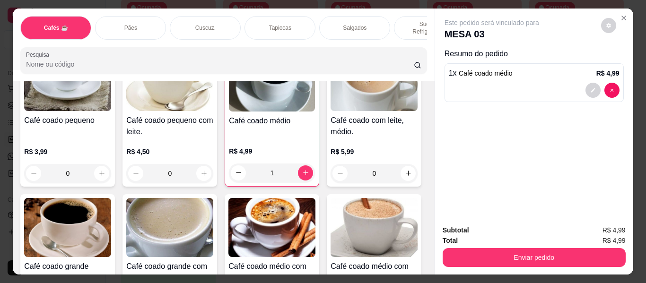
click at [296, 17] on div "Tapiocas" at bounding box center [280, 28] width 71 height 24
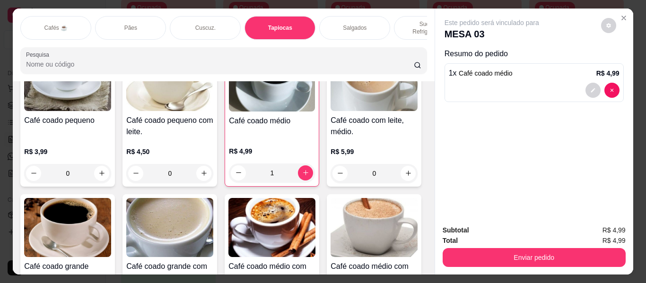
scroll to position [26, 0]
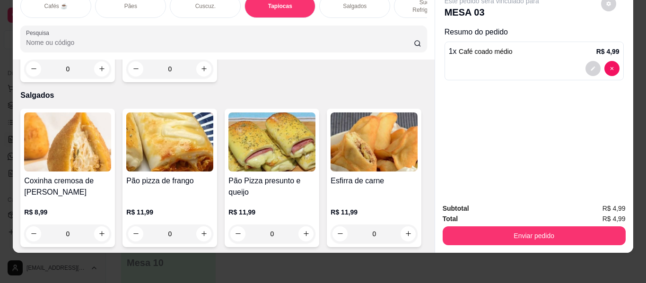
type input "1"
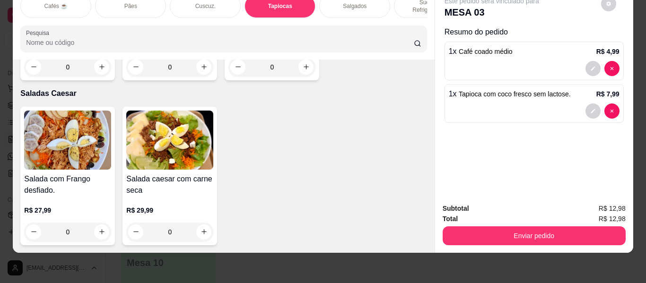
scroll to position [5419, 0]
type input "1"
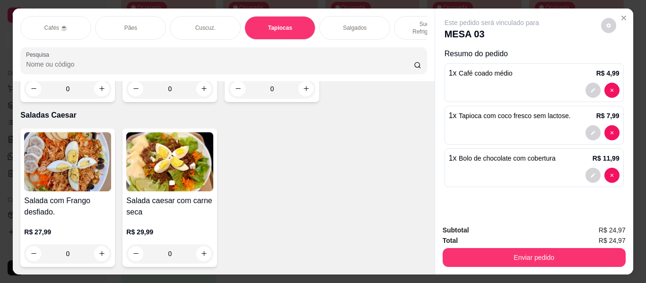
click at [406, 20] on p "Sucos e Refrigerantes" at bounding box center [429, 27] width 55 height 15
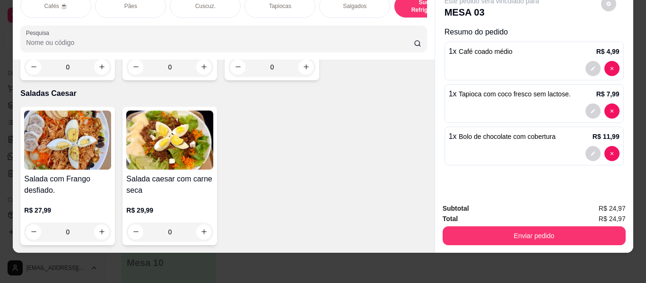
scroll to position [5543, 0]
type input "1"
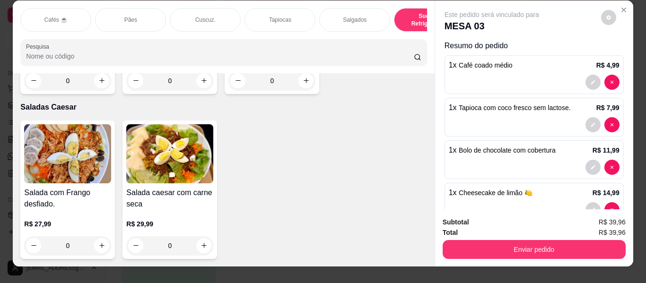
scroll to position [0, 0]
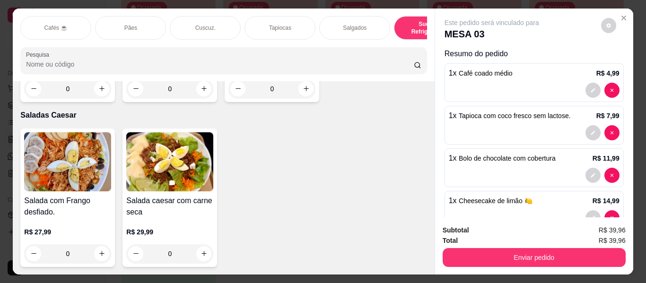
click at [335, 23] on div "Salgados" at bounding box center [354, 28] width 71 height 24
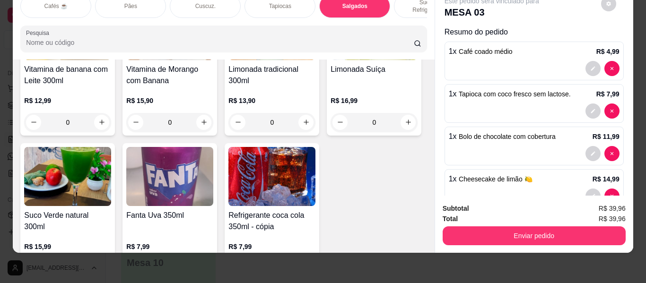
scroll to position [4045, 0]
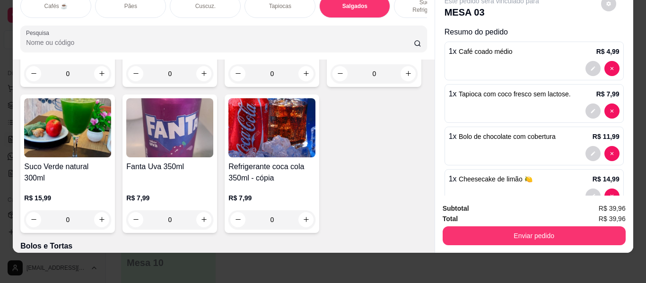
type input "1"
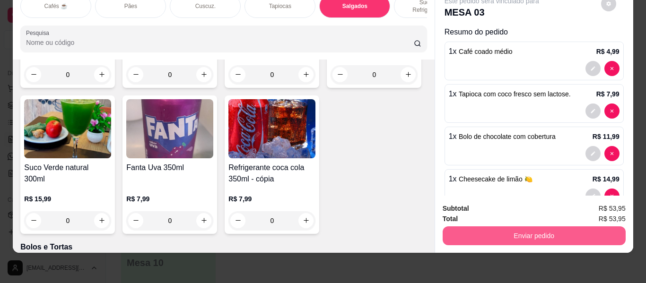
click at [535, 232] on button "Enviar pedido" at bounding box center [534, 236] width 183 height 19
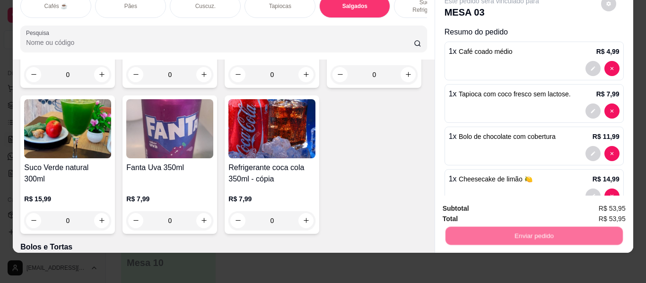
click at [586, 200] on button "Enviar pedido" at bounding box center [600, 209] width 53 height 18
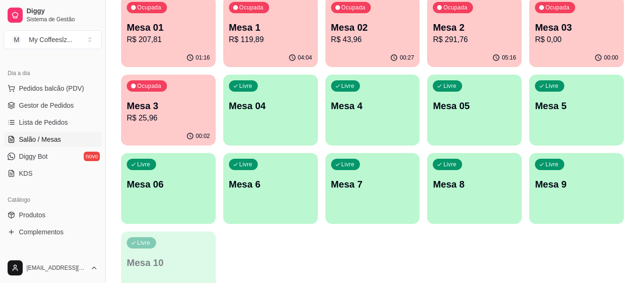
click at [178, 116] on p "R$ 25,96" at bounding box center [168, 118] width 83 height 11
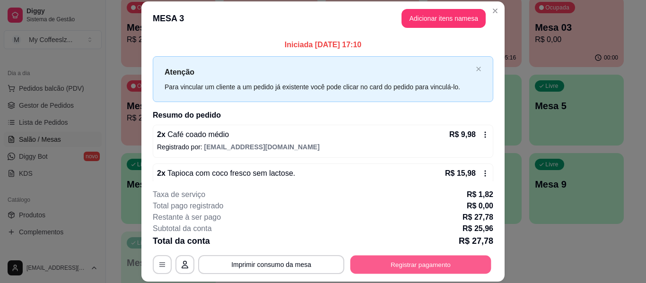
click at [411, 263] on button "Registrar pagamento" at bounding box center [420, 265] width 141 height 18
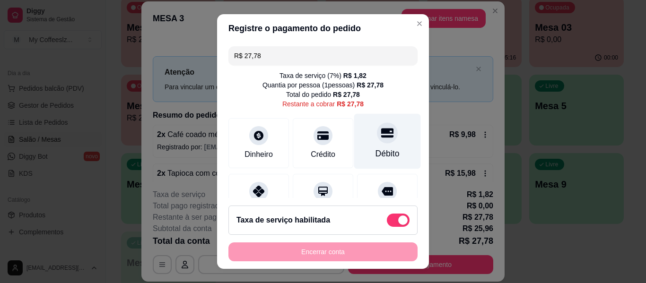
click at [385, 153] on div "Débito" at bounding box center [388, 154] width 24 height 12
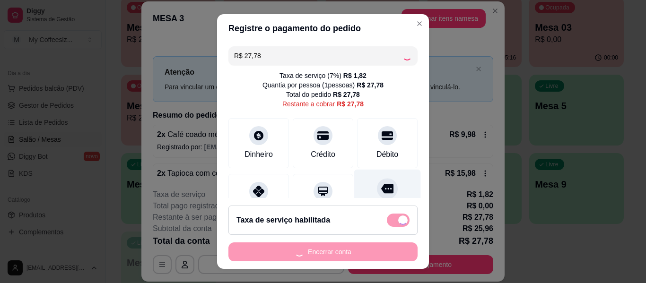
type input "R$ 0,00"
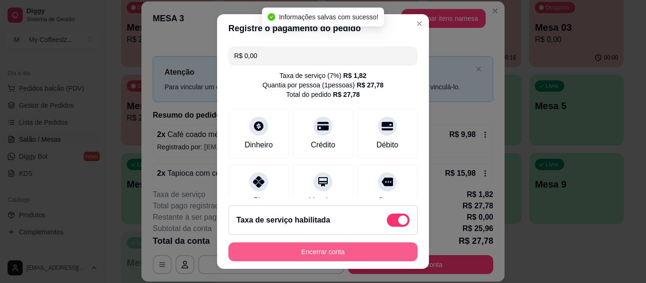
click at [354, 248] on button "Encerrar conta" at bounding box center [322, 252] width 189 height 19
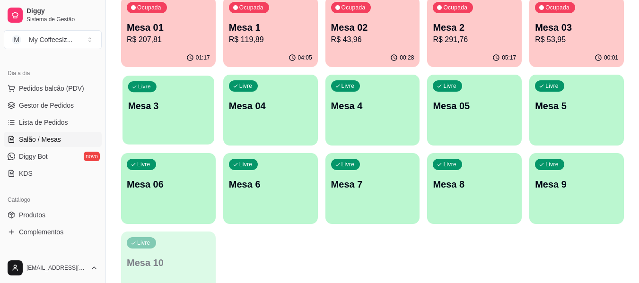
click at [185, 110] on p "Mesa 3" at bounding box center [168, 106] width 81 height 13
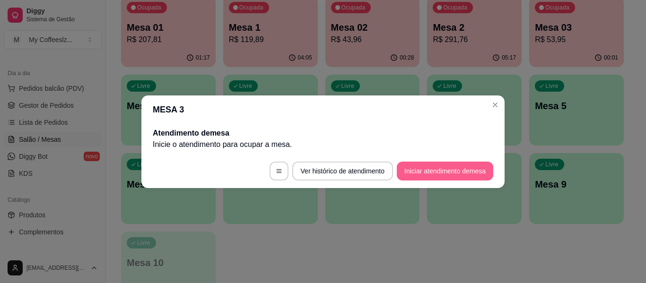
click at [439, 168] on button "Iniciar atendimento de mesa" at bounding box center [445, 171] width 96 height 19
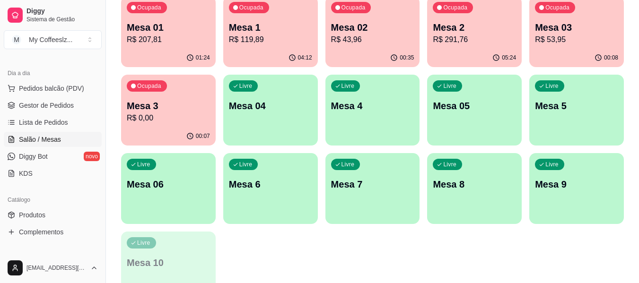
click at [566, 30] on p "Mesa 03" at bounding box center [576, 27] width 83 height 13
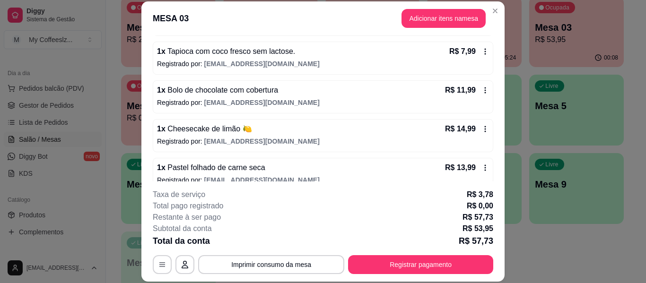
scroll to position [135, 0]
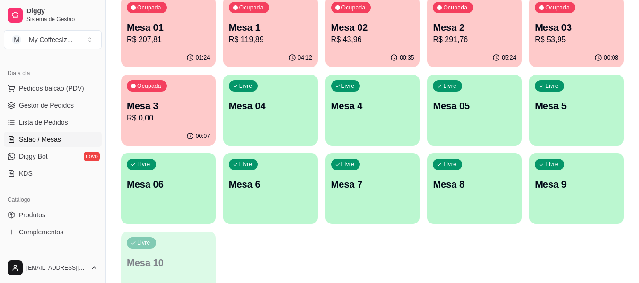
click at [423, 21] on div "Ocupada Mesa 01 R$ 207,81 01:24 Ocupada Mesa 1 R$ 119,89 04:12 Ocupada Mesa 02 …" at bounding box center [372, 149] width 503 height 306
click at [378, 34] on p "R$ 43,96" at bounding box center [372, 39] width 83 height 11
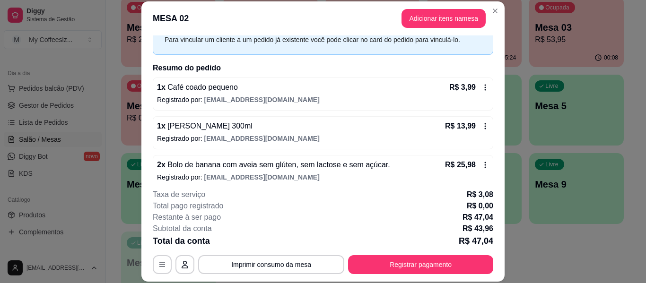
scroll to position [58, 0]
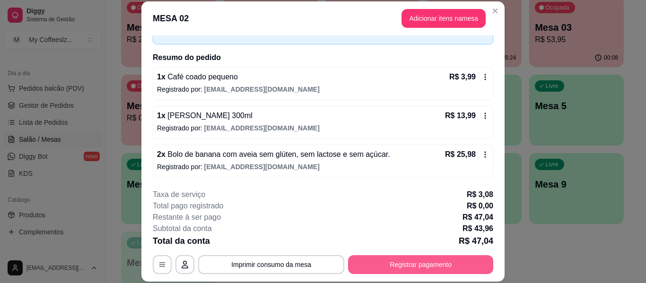
click at [373, 262] on button "Registrar pagamento" at bounding box center [420, 264] width 145 height 19
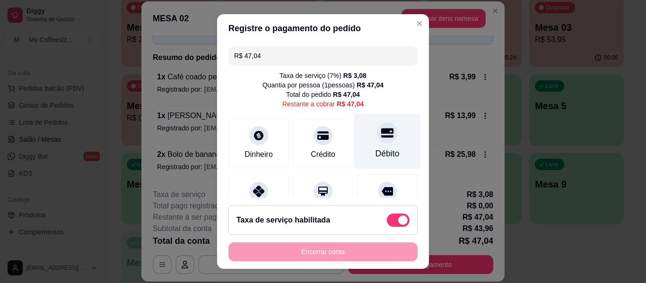
click at [381, 138] on icon at bounding box center [387, 132] width 12 height 9
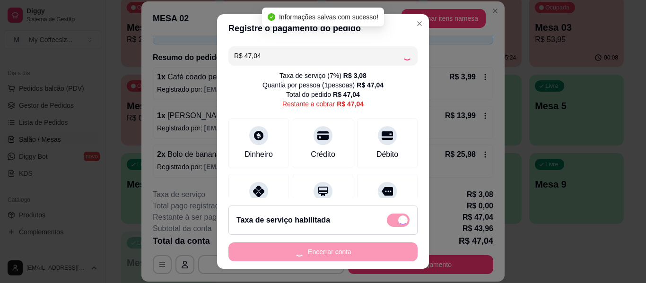
type input "R$ 0,00"
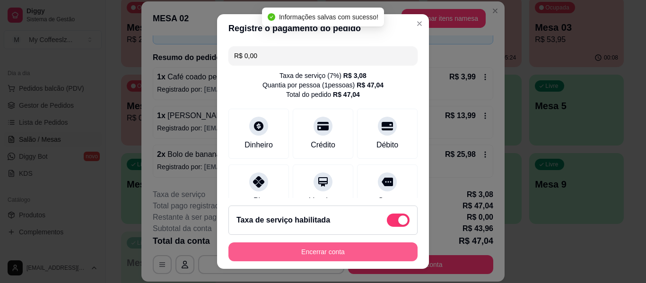
click at [339, 246] on button "Encerrar conta" at bounding box center [322, 252] width 189 height 19
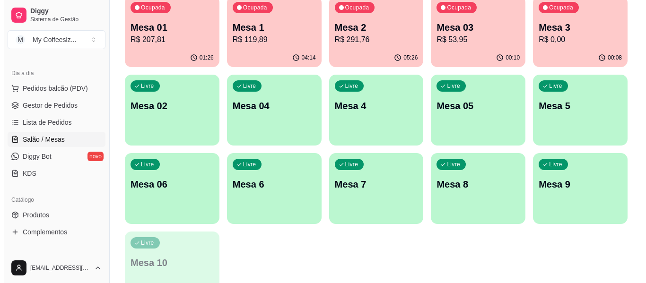
scroll to position [142, 0]
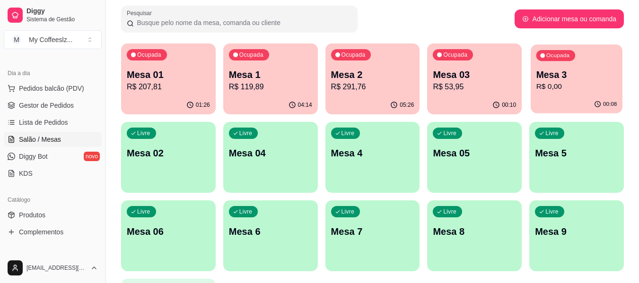
click at [578, 97] on div "00:08" at bounding box center [577, 105] width 92 height 18
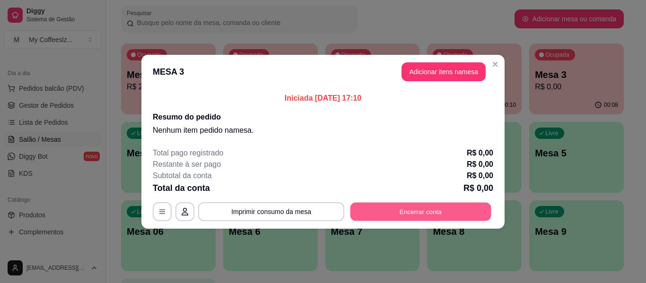
click at [392, 214] on button "Encerrar conta" at bounding box center [420, 211] width 141 height 18
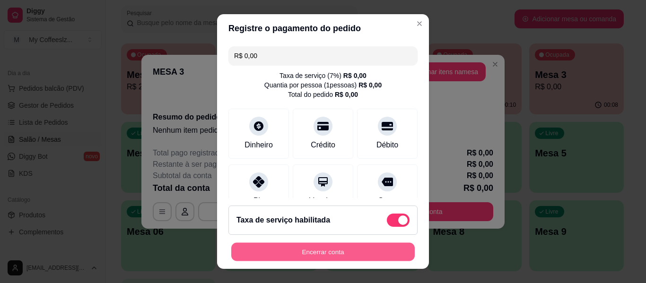
click at [310, 256] on button "Encerrar conta" at bounding box center [323, 252] width 184 height 18
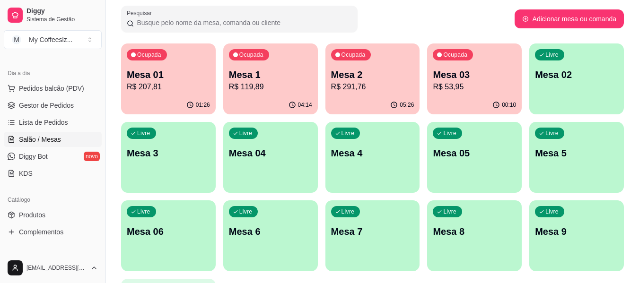
click at [475, 102] on div "00:10" at bounding box center [474, 105] width 95 height 18
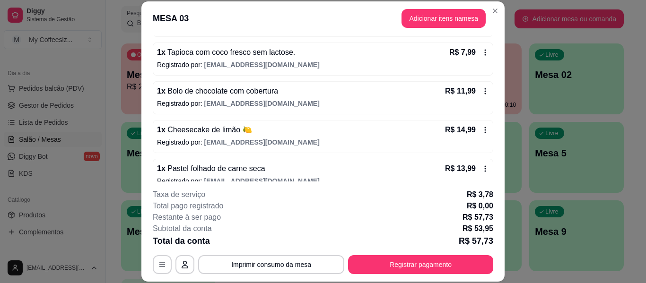
scroll to position [135, 0]
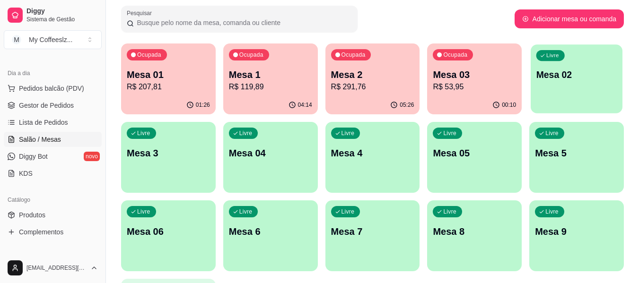
click at [542, 87] on div "Livre Mesa 02" at bounding box center [577, 73] width 92 height 58
click at [605, 93] on div "Livre Mesa 02" at bounding box center [577, 73] width 92 height 58
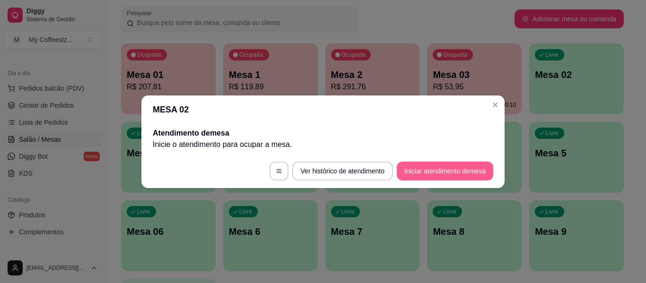
click at [415, 164] on button "Iniciar atendimento de mesa" at bounding box center [445, 171] width 96 height 19
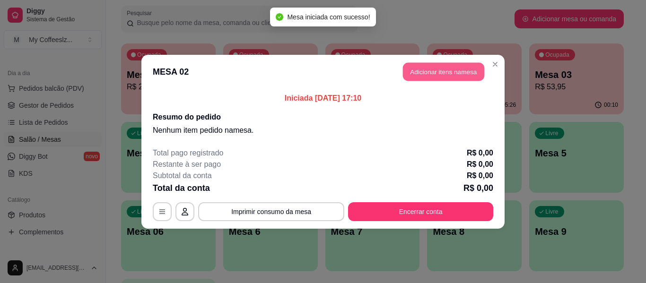
click at [449, 74] on button "Adicionar itens na mesa" at bounding box center [443, 71] width 81 height 18
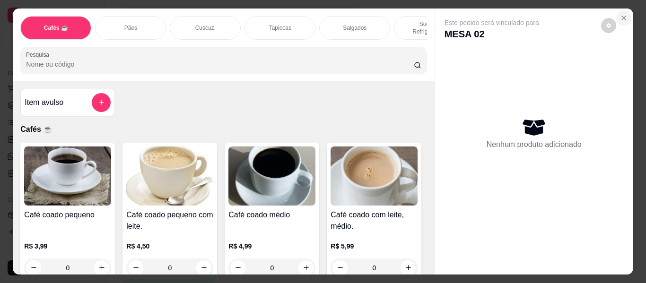
click at [622, 18] on button "Close" at bounding box center [623, 17] width 15 height 15
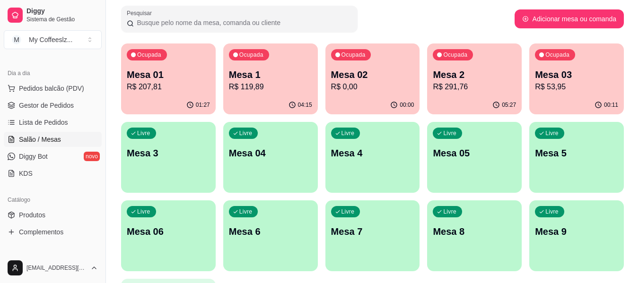
click at [556, 83] on p "R$ 53,95" at bounding box center [576, 86] width 83 height 11
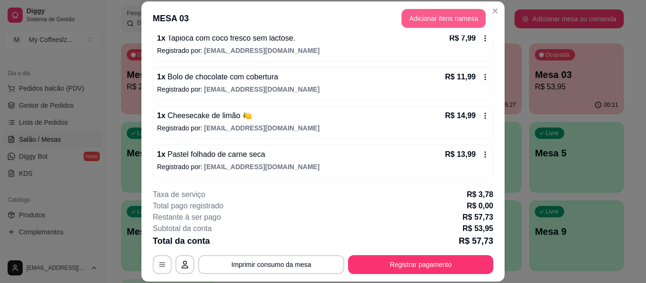
click at [428, 19] on button "Adicionar itens na mesa" at bounding box center [444, 18] width 84 height 19
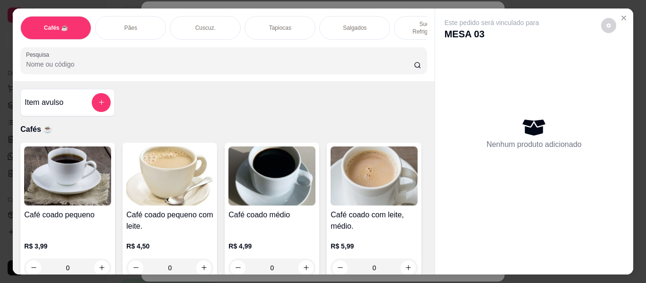
click at [287, 24] on p "Tapiocas" at bounding box center [280, 28] width 22 height 8
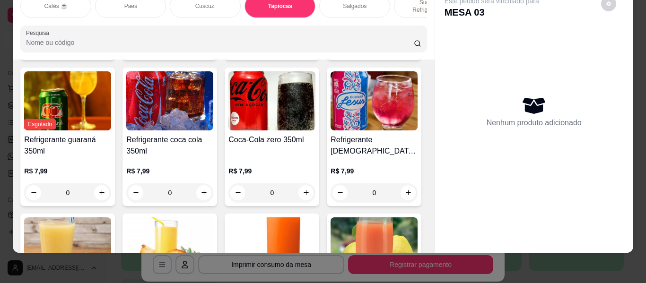
scroll to position [3479, 0]
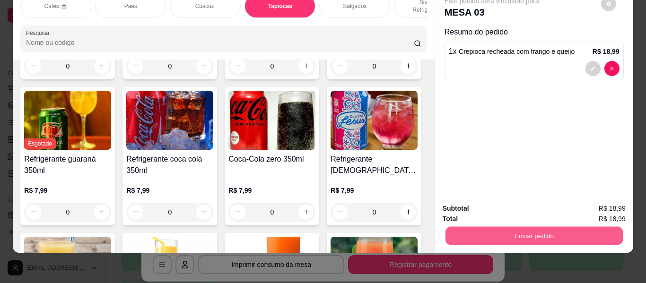
click at [506, 229] on button "Enviar pedido" at bounding box center [533, 236] width 177 height 18
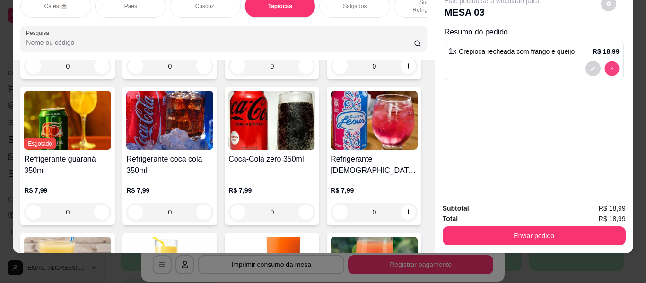
type input "0"
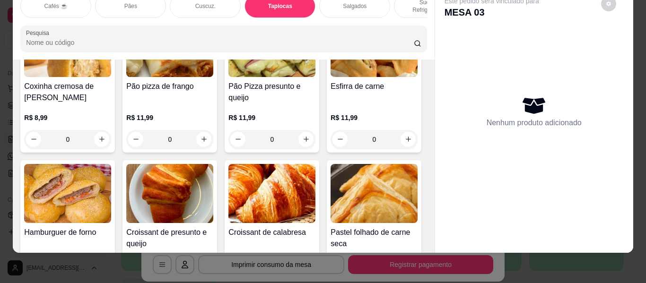
scroll to position [0, 0]
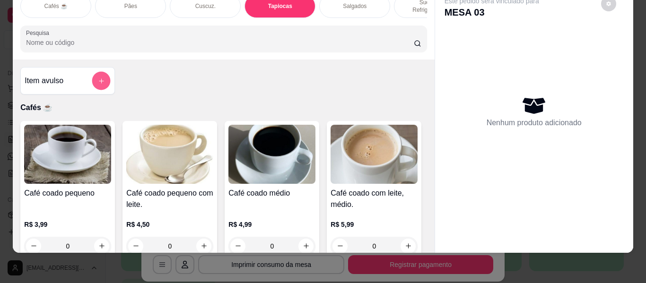
click at [98, 78] on icon "add-separate-item" at bounding box center [101, 81] width 7 height 7
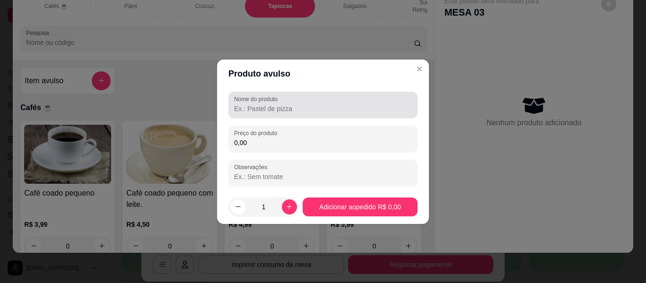
click at [246, 110] on input "Nome do produto" at bounding box center [323, 108] width 178 height 9
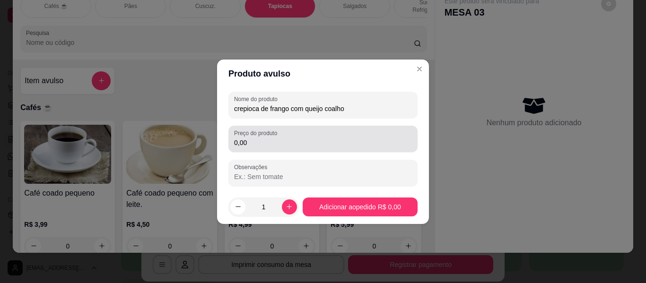
type input "crepioca de frango com queijo coalho"
click at [256, 138] on input "0,00" at bounding box center [323, 142] width 178 height 9
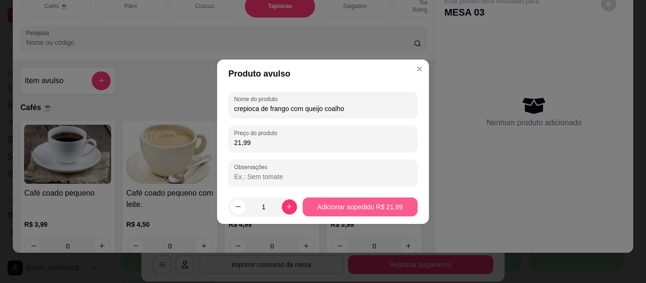
type input "21,99"
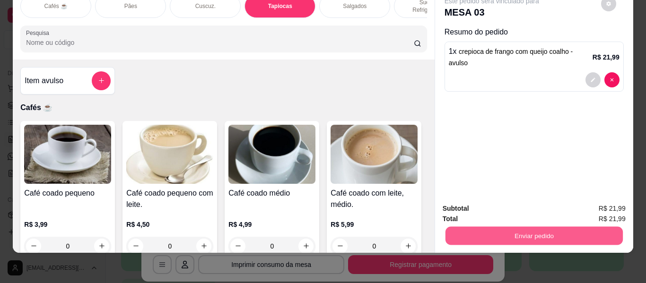
click at [540, 230] on button "Enviar pedido" at bounding box center [533, 236] width 177 height 18
click at [595, 201] on button "Enviar pedido" at bounding box center [600, 205] width 53 height 18
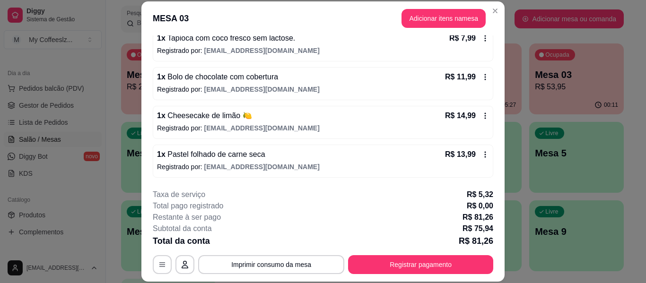
click at [457, 180] on div "1 x Café coado médio R$ 4,99 Registrado por: [EMAIL_ADDRESS][DOMAIN_NAME] 1 x T…" at bounding box center [323, 103] width 341 height 227
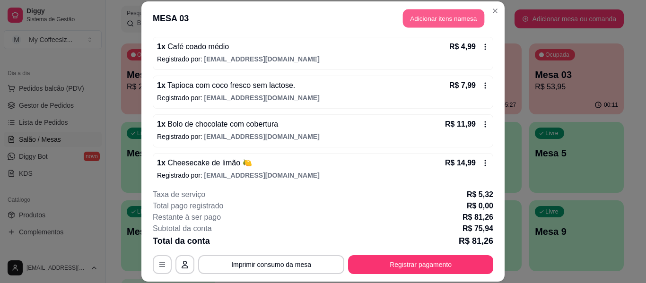
click at [421, 15] on button "Adicionar itens na mesa" at bounding box center [443, 18] width 81 height 18
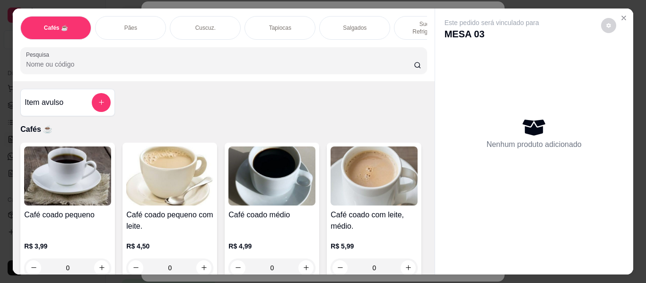
drag, startPoint x: 402, startPoint y: 22, endPoint x: 361, endPoint y: 96, distance: 84.7
click at [402, 22] on p "Sucos e Refrigerantes" at bounding box center [429, 27] width 55 height 15
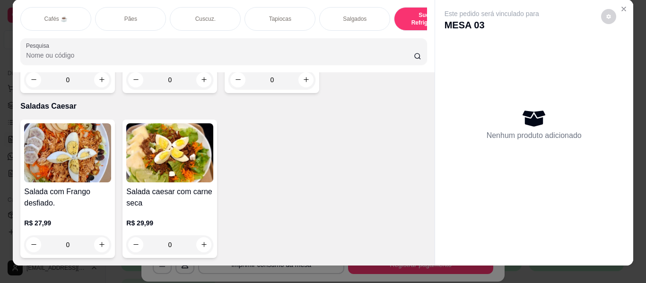
scroll to position [0, 0]
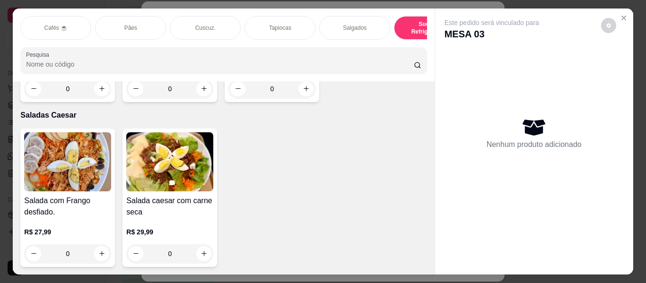
click at [269, 24] on p "Tapiocas" at bounding box center [280, 28] width 22 height 8
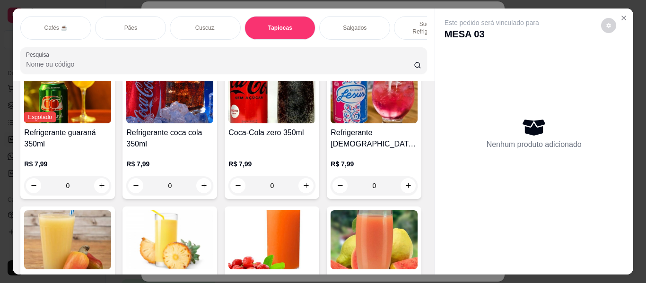
click at [261, 16] on div "Tapiocas" at bounding box center [280, 28] width 71 height 24
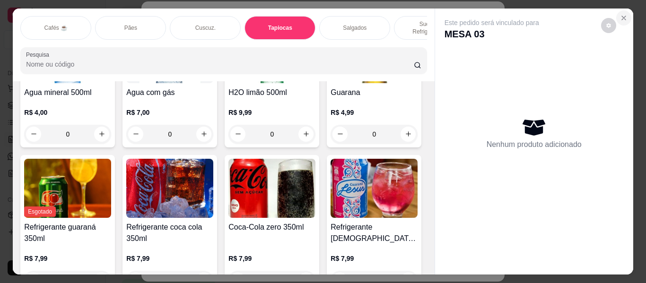
click at [620, 14] on icon "Close" at bounding box center [624, 18] width 8 height 8
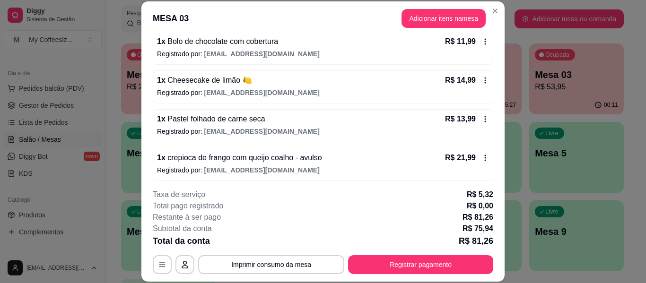
scroll to position [174, 0]
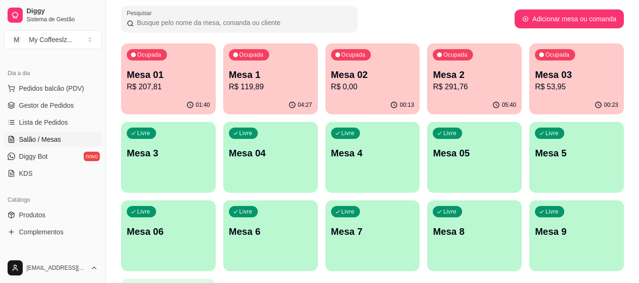
click at [551, 100] on div "00:23" at bounding box center [576, 105] width 95 height 18
click at [381, 96] on div "00:22" at bounding box center [372, 105] width 95 height 18
click at [587, 91] on p "R$ 53,95" at bounding box center [576, 86] width 83 height 11
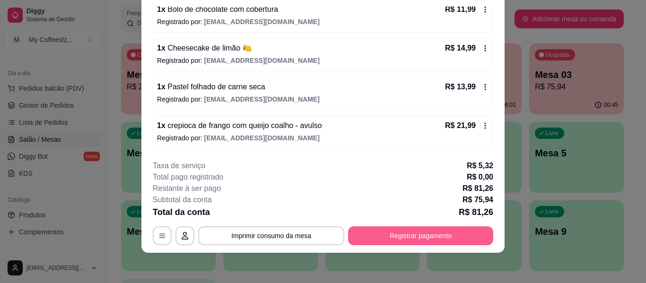
click at [377, 239] on button "Registrar pagamento" at bounding box center [420, 236] width 145 height 19
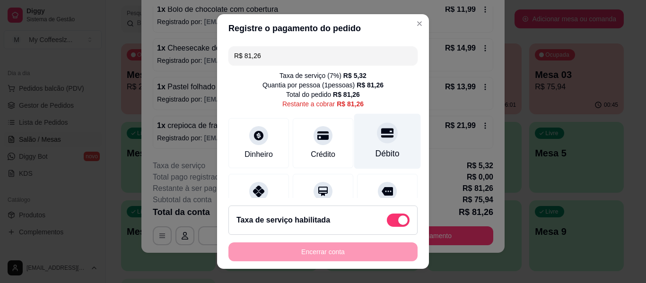
click at [360, 137] on div "Débito" at bounding box center [387, 141] width 67 height 55
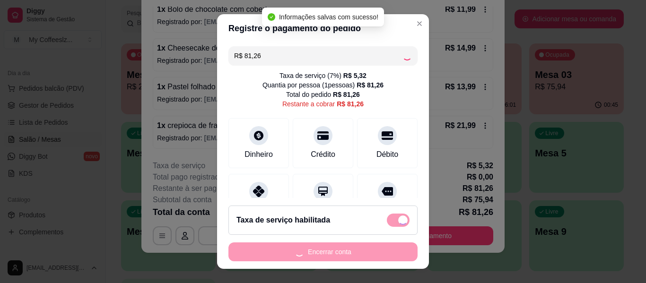
type input "R$ 0,00"
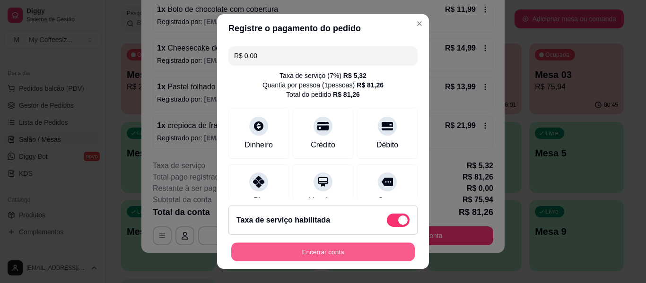
click at [250, 254] on button "Encerrar conta" at bounding box center [323, 252] width 184 height 18
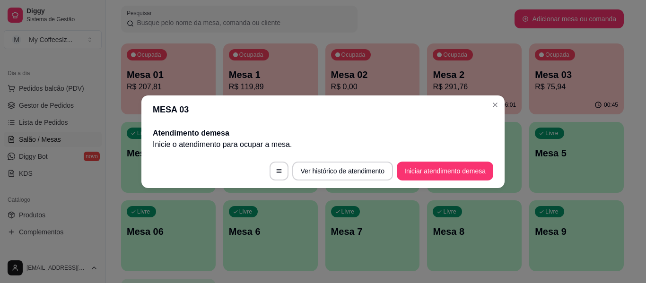
scroll to position [0, 0]
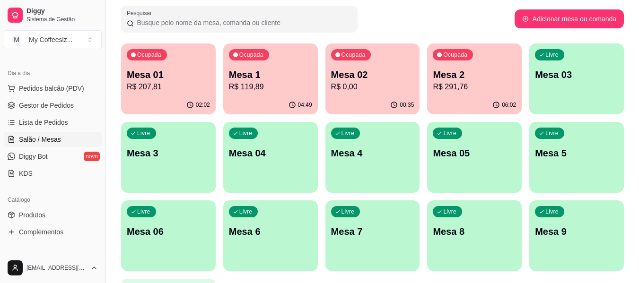
click at [555, 77] on p "Mesa 03" at bounding box center [576, 74] width 83 height 13
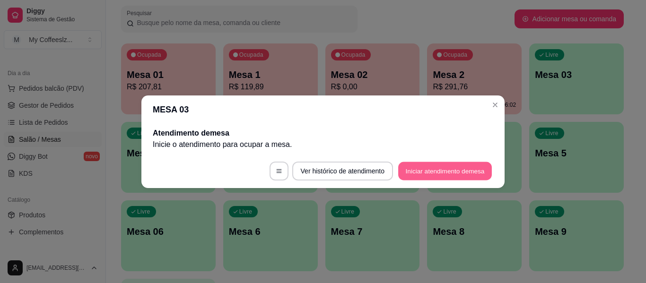
click at [460, 170] on button "Iniciar atendimento de mesa" at bounding box center [445, 171] width 94 height 18
click at [460, 170] on footer "Ver histórico de atendimento Iniciar atendimento de mesa" at bounding box center [322, 171] width 363 height 34
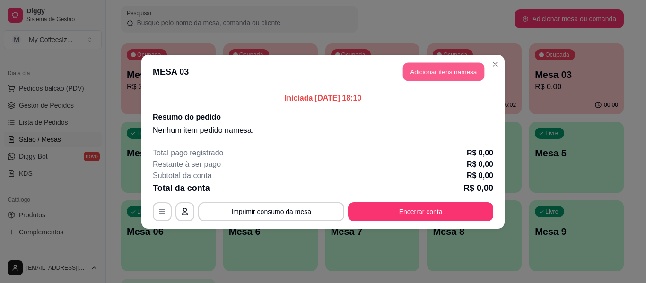
click at [472, 70] on button "Adicionar itens na mesa" at bounding box center [443, 71] width 81 height 18
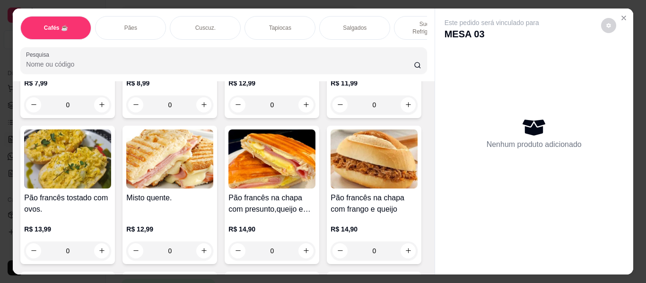
scroll to position [1513, 0]
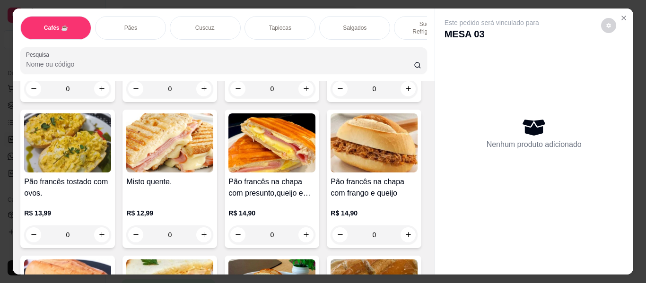
type input "1"
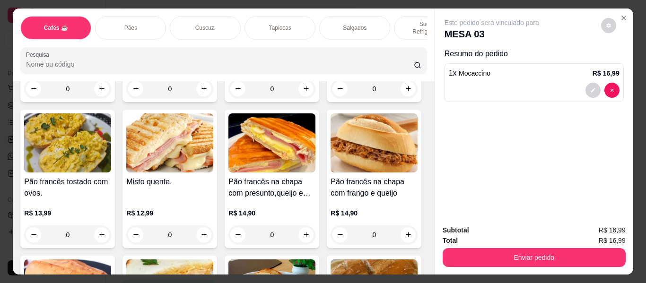
click at [404, 20] on p "Sucos e Refrigerantes" at bounding box center [429, 27] width 55 height 15
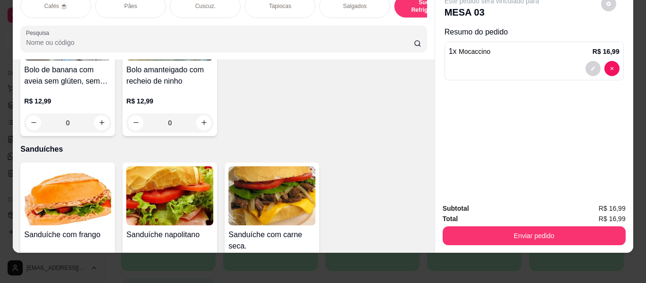
scroll to position [4596, 0]
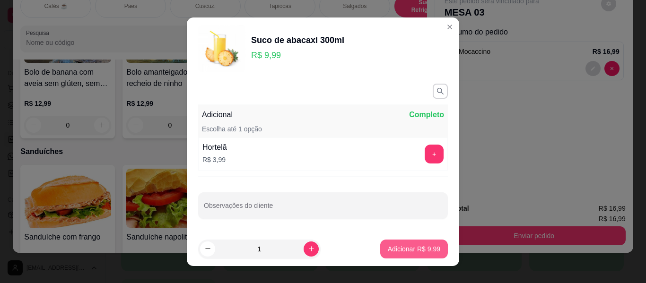
click at [404, 247] on p "Adicionar R$ 9,99" at bounding box center [414, 249] width 52 height 9
type input "1"
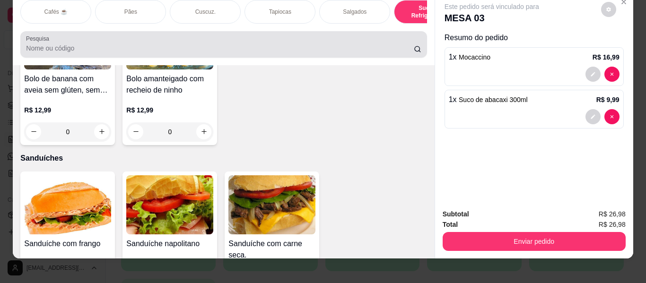
scroll to position [0, 0]
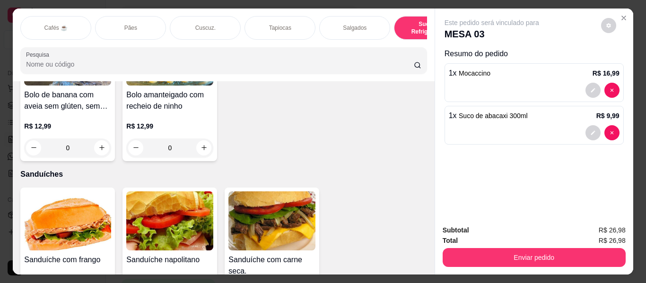
click at [350, 17] on div "Salgados" at bounding box center [354, 28] width 71 height 24
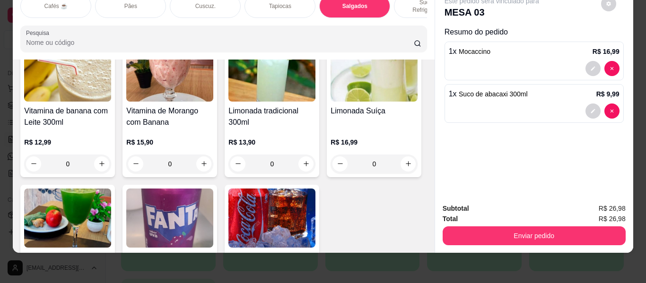
scroll to position [3950, 0]
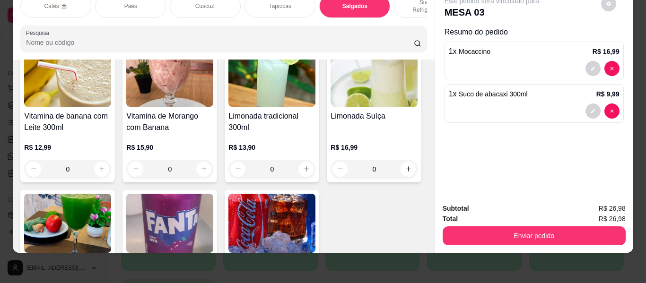
type input "1"
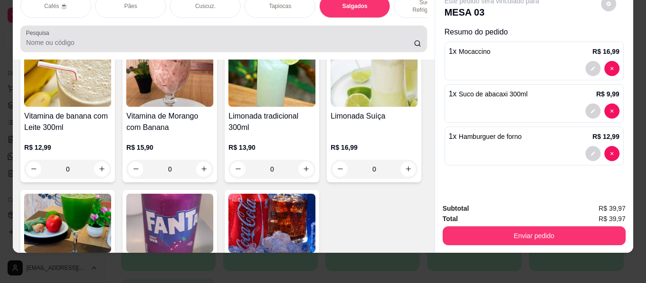
scroll to position [0, 0]
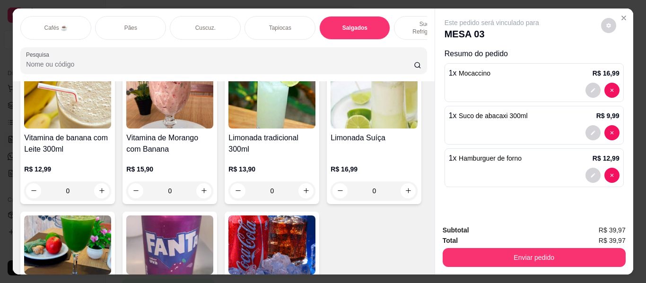
drag, startPoint x: 402, startPoint y: 19, endPoint x: 325, endPoint y: 87, distance: 103.2
click at [390, 35] on div "Cafés ☕ Pães Cuscuz. Tapiocas Salgados Sucos e Refrigerantes Bolos e Tortas San…" at bounding box center [223, 28] width 406 height 24
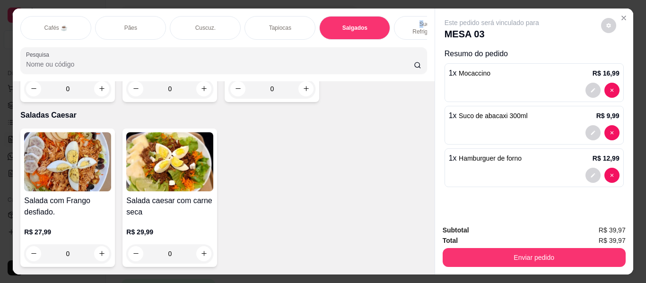
scroll to position [6348, 0]
type input "1"
click at [413, 20] on p "Sucos e Refrigerantes" at bounding box center [429, 27] width 55 height 15
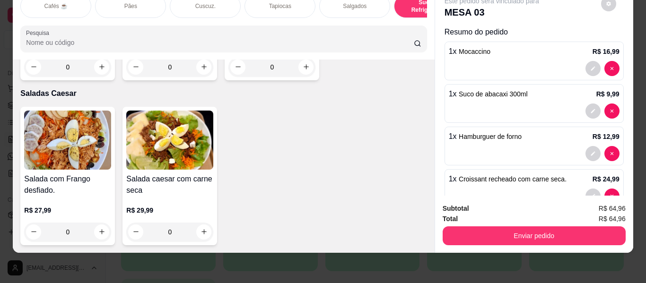
scroll to position [5542, 0]
type input "1"
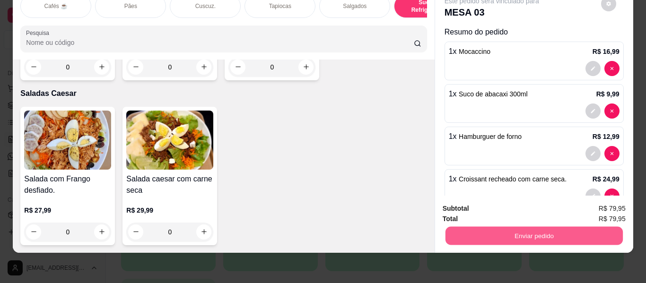
click at [483, 232] on button "Enviar pedido" at bounding box center [533, 236] width 177 height 18
click at [591, 203] on button "Enviar pedido" at bounding box center [600, 205] width 53 height 18
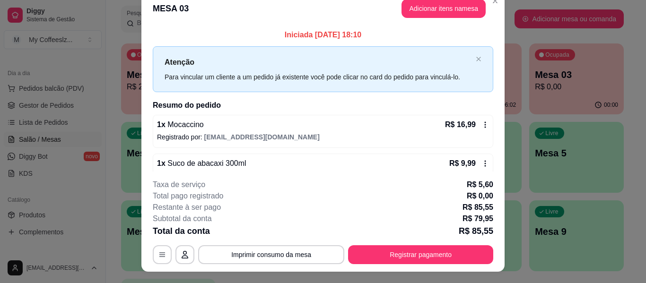
scroll to position [0, 0]
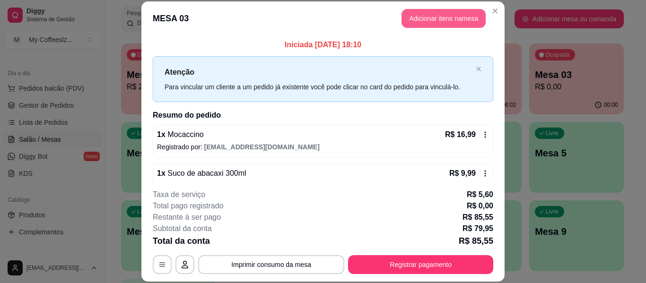
click at [429, 12] on button "Adicionar itens na mesa" at bounding box center [444, 18] width 84 height 19
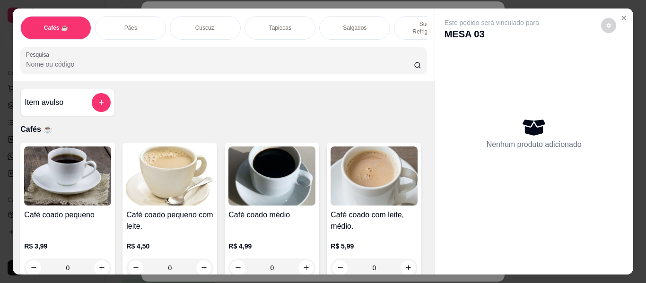
click at [402, 20] on p "Sucos e Refrigerantes" at bounding box center [429, 27] width 55 height 15
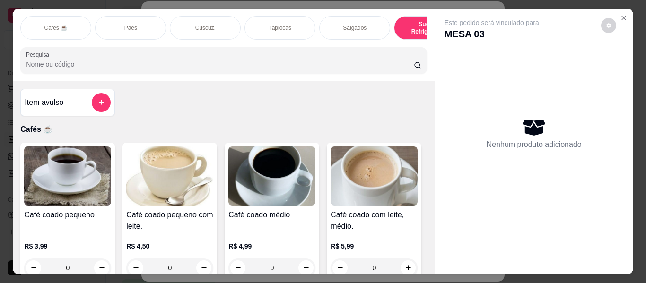
scroll to position [26, 0]
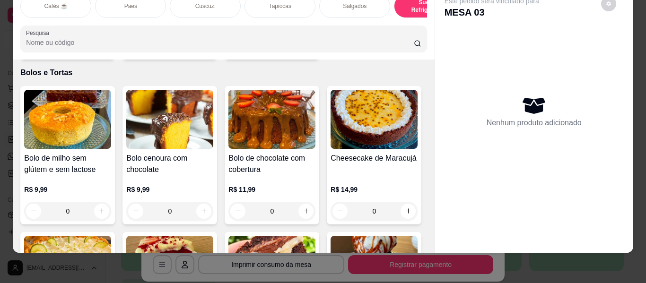
type input "1"
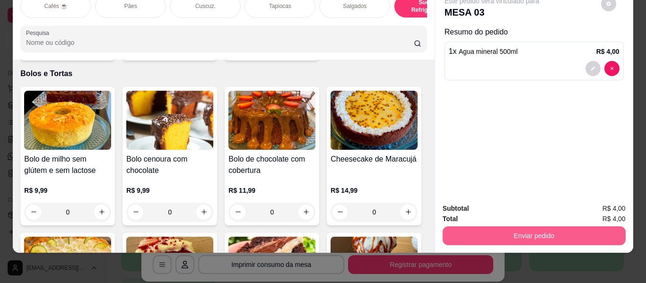
click at [472, 227] on button "Enviar pedido" at bounding box center [534, 236] width 183 height 19
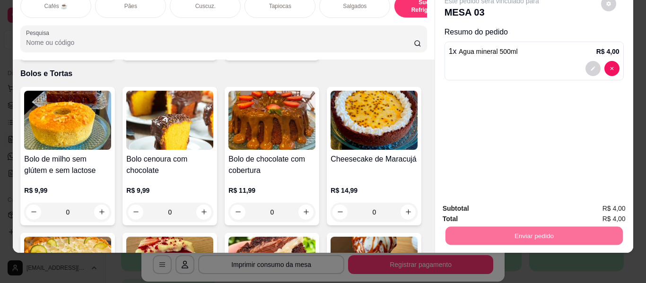
click at [604, 206] on button "Enviar pedido" at bounding box center [600, 205] width 53 height 18
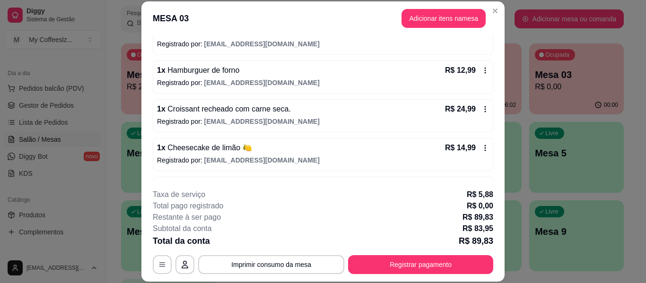
scroll to position [174, 0]
